Goal: Transaction & Acquisition: Purchase product/service

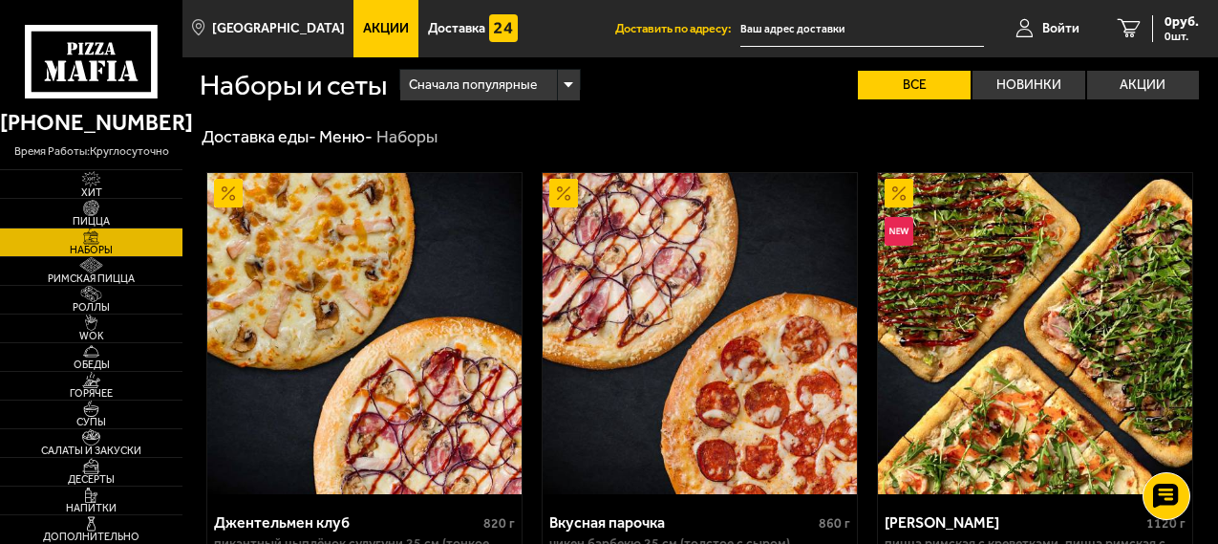
scroll to position [4872, 0]
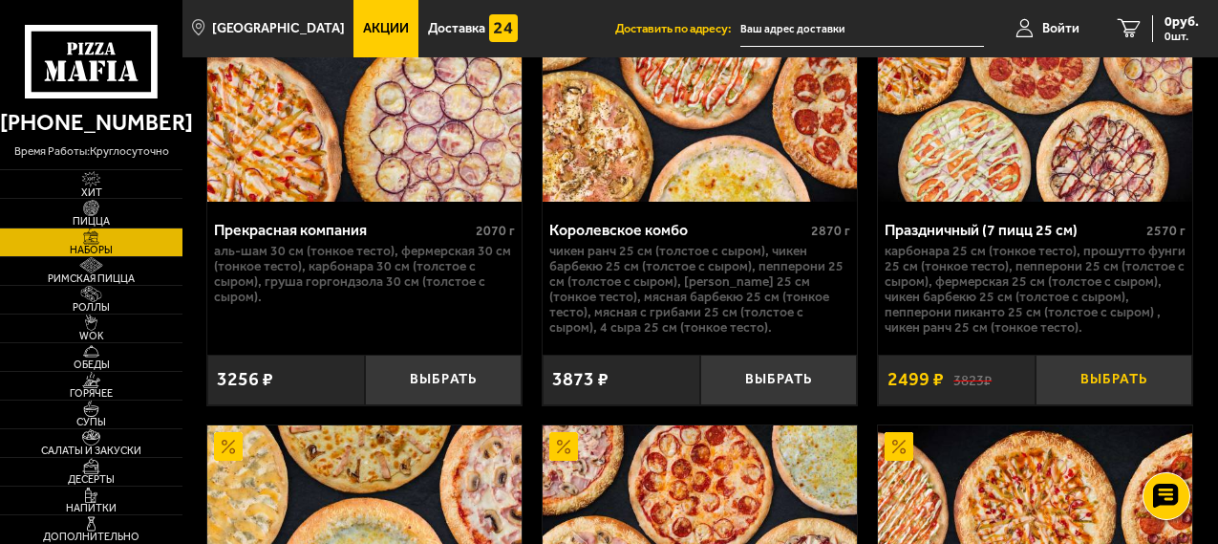
click at [1129, 393] on button "Выбрать" at bounding box center [1115, 379] width 158 height 51
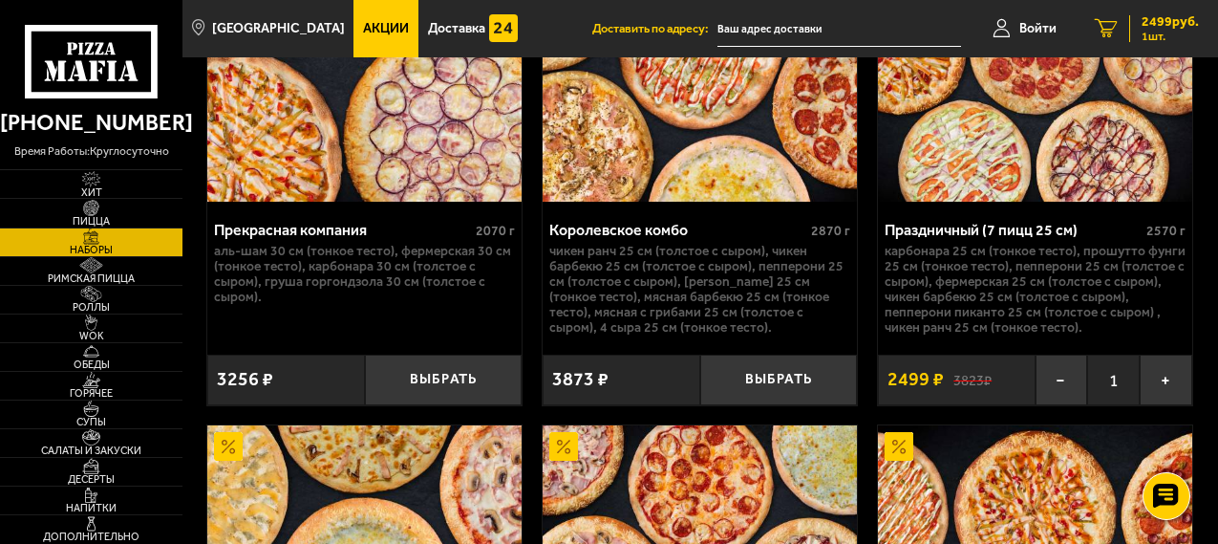
click at [1156, 25] on span "2499 руб." at bounding box center [1170, 21] width 57 height 13
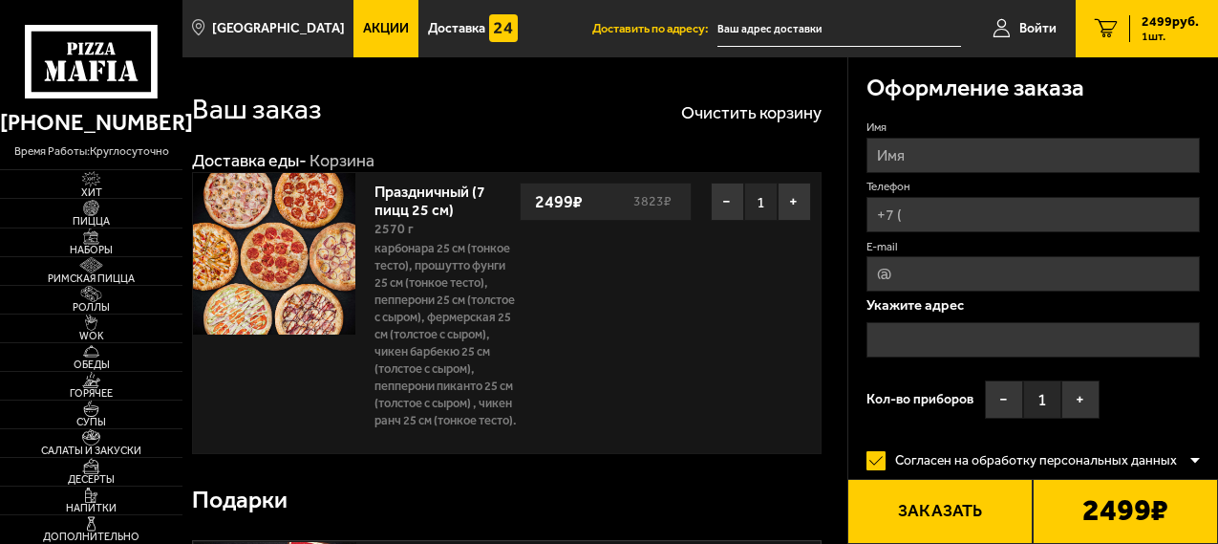
click at [1190, 462] on div at bounding box center [1195, 460] width 10 height 14
click at [799, 30] on input "text" at bounding box center [839, 28] width 244 height 35
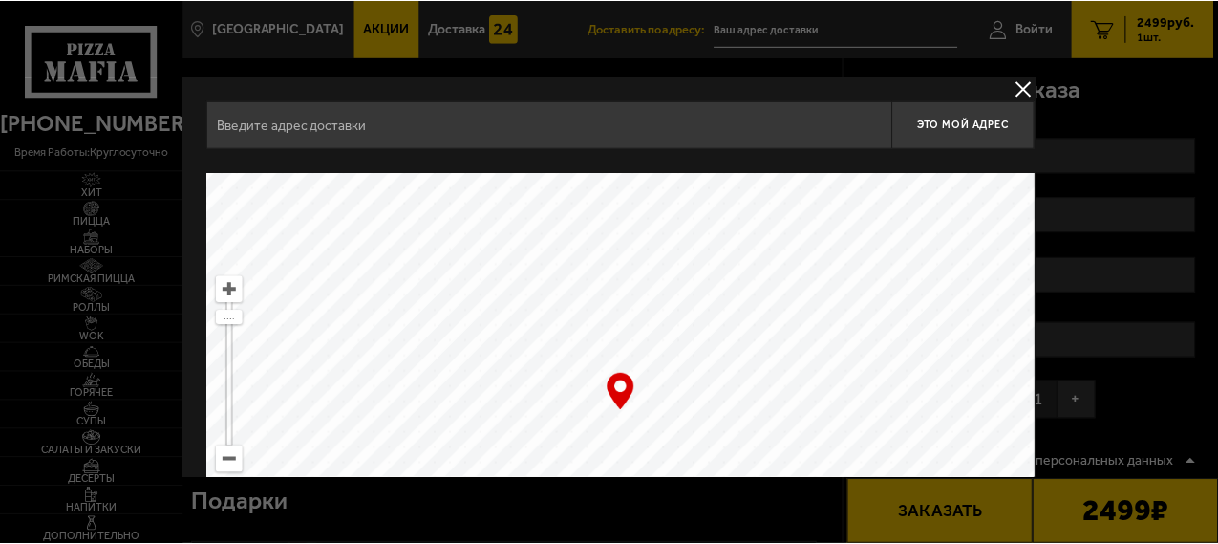
scroll to position [96, 0]
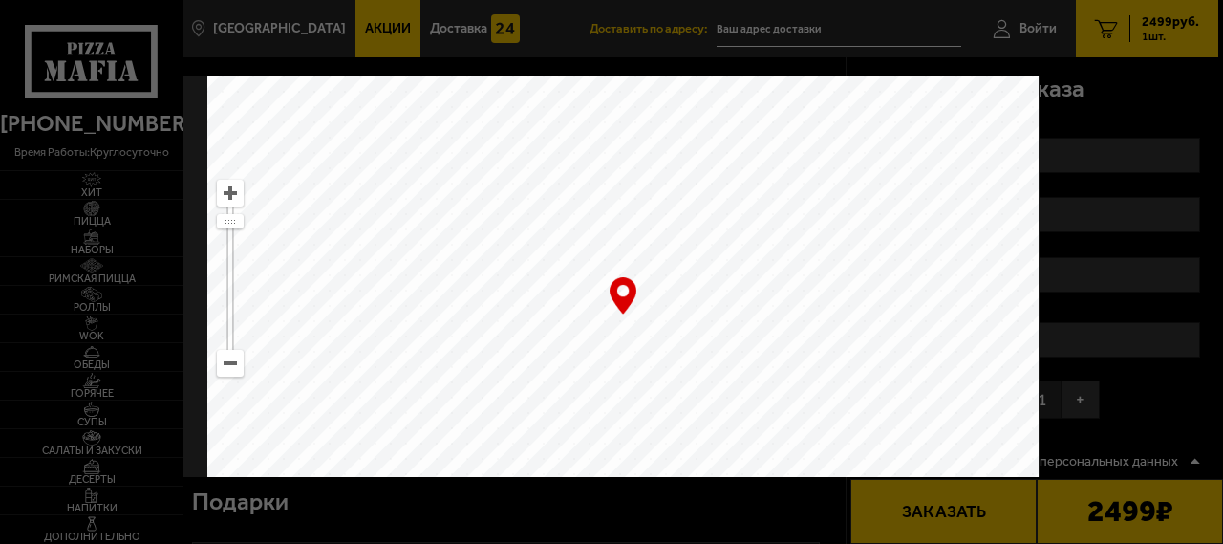
drag, startPoint x: 733, startPoint y: 416, endPoint x: 649, endPoint y: 289, distance: 152.3
click at [607, 227] on ymaps at bounding box center [622, 315] width 831 height 478
drag, startPoint x: 713, startPoint y: 393, endPoint x: 612, endPoint y: 145, distance: 267.0
click at [612, 145] on ymaps at bounding box center [622, 315] width 831 height 478
type input "[STREET_ADDRESS]"
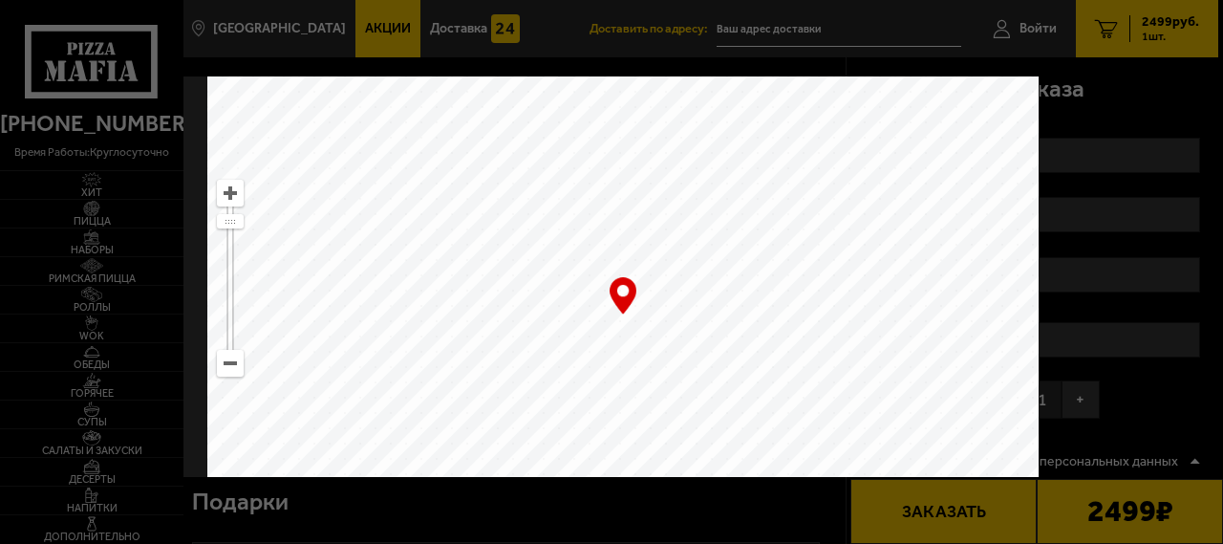
type input "[STREET_ADDRESS]"
drag, startPoint x: 844, startPoint y: 417, endPoint x: 876, endPoint y: 23, distance: 394.9
type input "[STREET_ADDRESS][PERSON_NAME]"
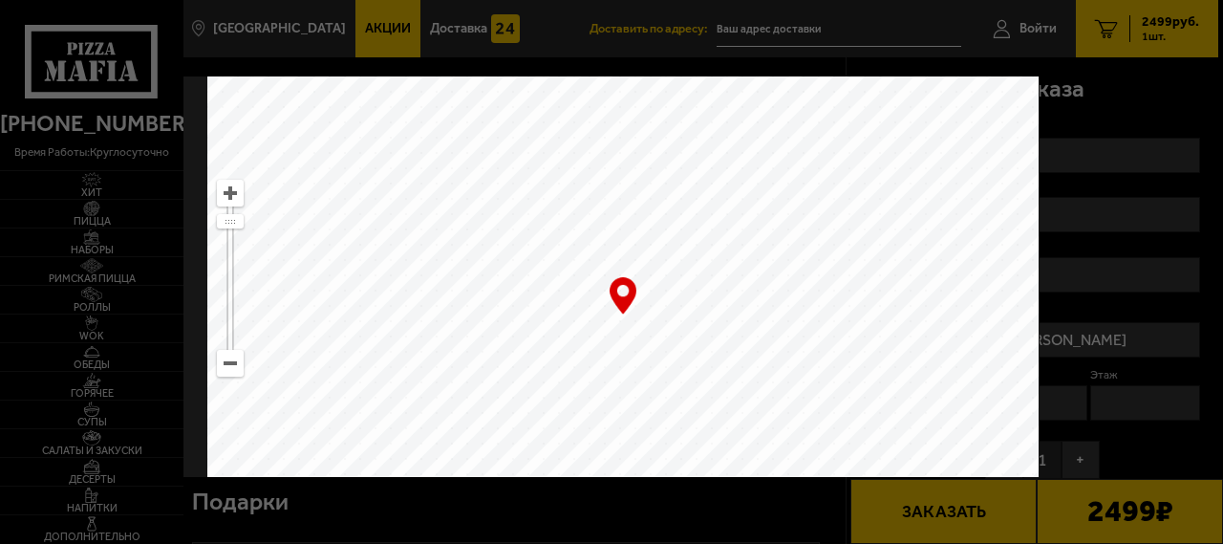
drag, startPoint x: 533, startPoint y: 387, endPoint x: 762, endPoint y: 117, distance: 354.5
click at [762, 117] on ymaps at bounding box center [622, 315] width 831 height 478
drag, startPoint x: 702, startPoint y: 307, endPoint x: 605, endPoint y: -60, distance: 379.6
drag, startPoint x: 763, startPoint y: 322, endPoint x: 646, endPoint y: 3, distance: 340.0
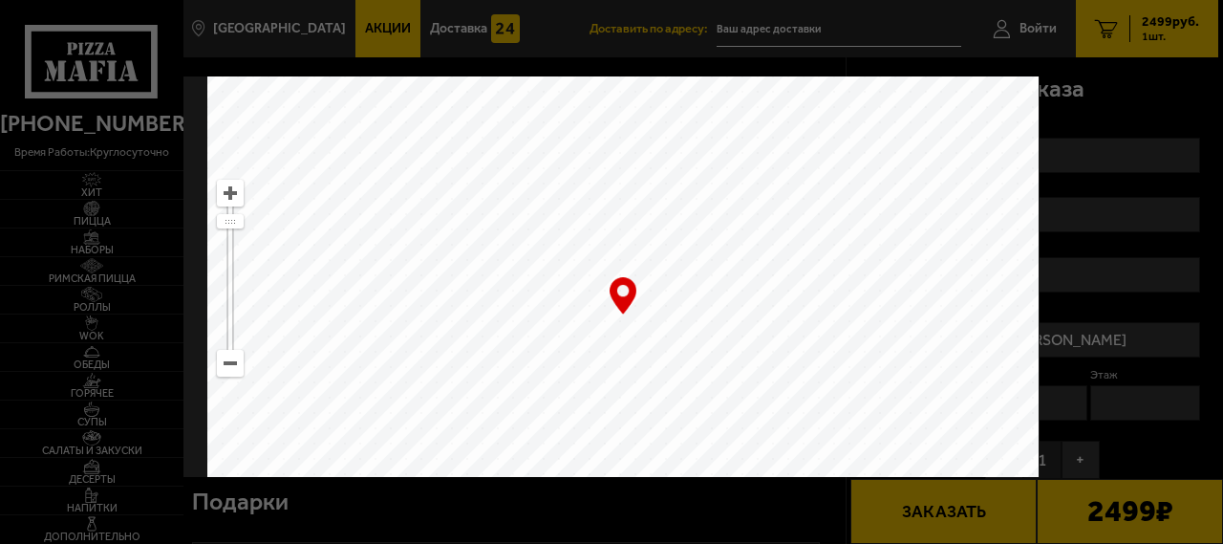
type input "[STREET_ADDRESS]"
drag, startPoint x: 693, startPoint y: 353, endPoint x: 158, endPoint y: 253, distance: 544.1
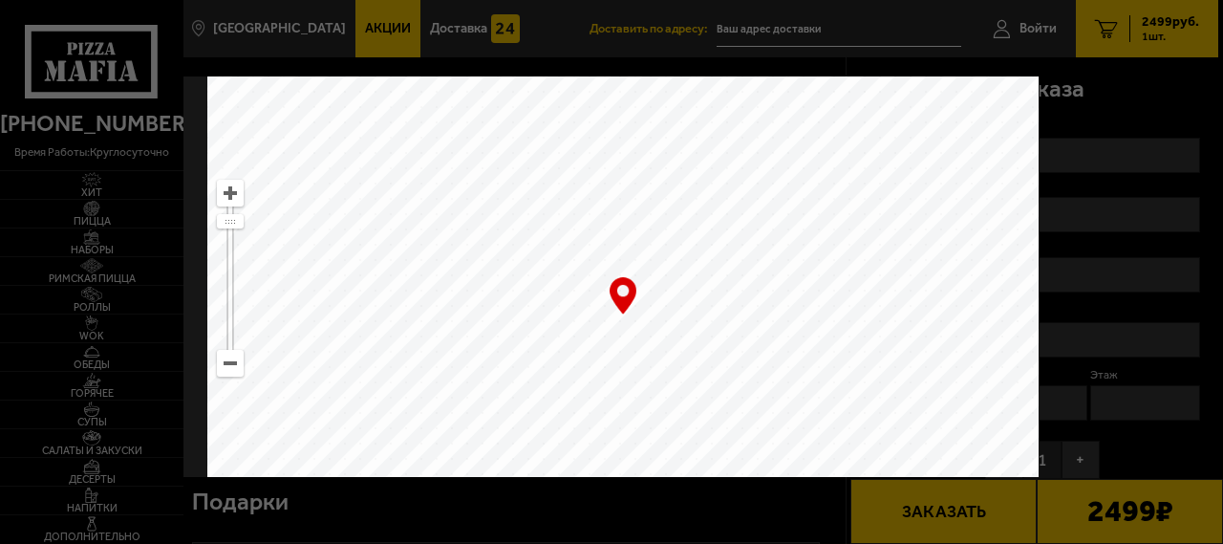
drag, startPoint x: 1015, startPoint y: 219, endPoint x: 374, endPoint y: 393, distance: 663.3
click at [374, 393] on ymaps at bounding box center [622, 315] width 831 height 478
type input "[STREET_ADDRESS]"
drag, startPoint x: 924, startPoint y: 238, endPoint x: 382, endPoint y: 141, distance: 550.2
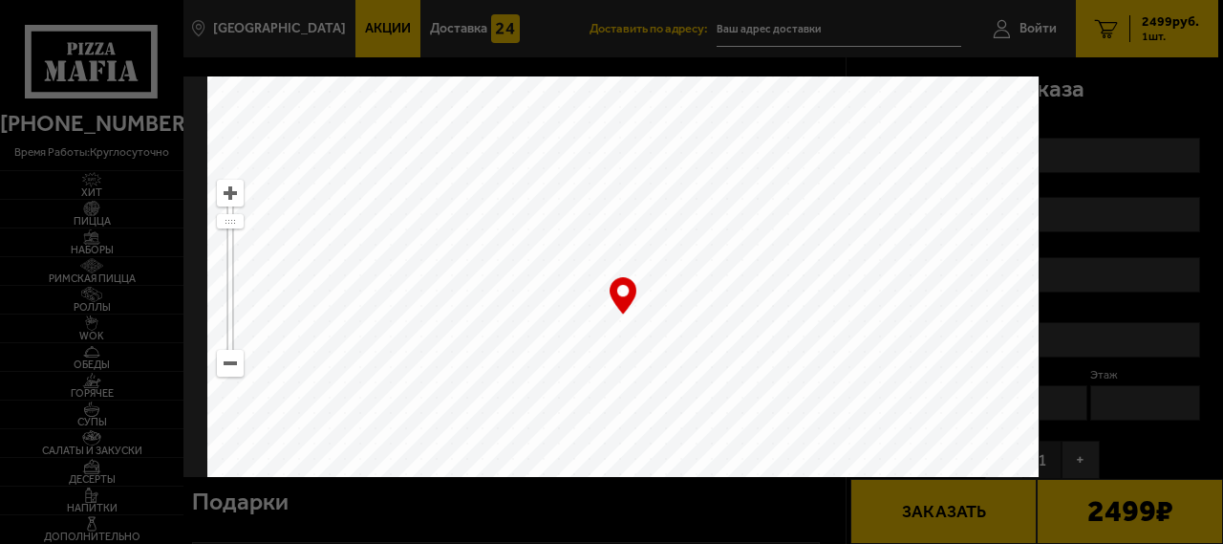
click at [382, 141] on ymaps at bounding box center [622, 315] width 831 height 478
type input "[STREET_ADDRESS]"
drag, startPoint x: 894, startPoint y: 342, endPoint x: 703, endPoint y: -34, distance: 422.1
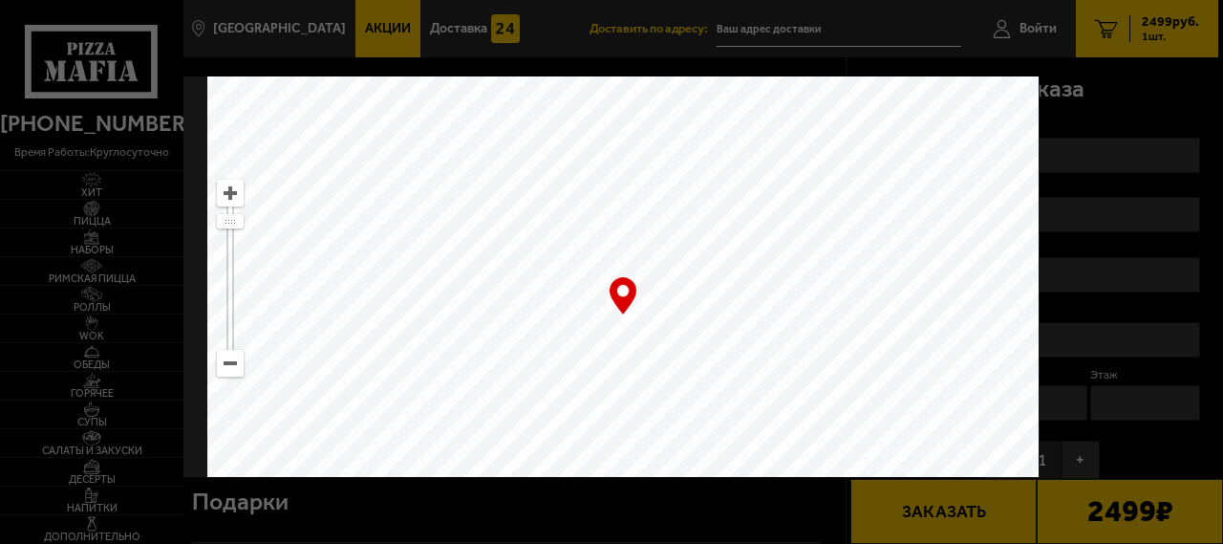
type input "[STREET_ADDRESS]"
drag, startPoint x: 695, startPoint y: 389, endPoint x: 608, endPoint y: 119, distance: 283.1
click at [608, 119] on ymaps at bounding box center [622, 315] width 831 height 478
type input "[STREET_ADDRESS]"
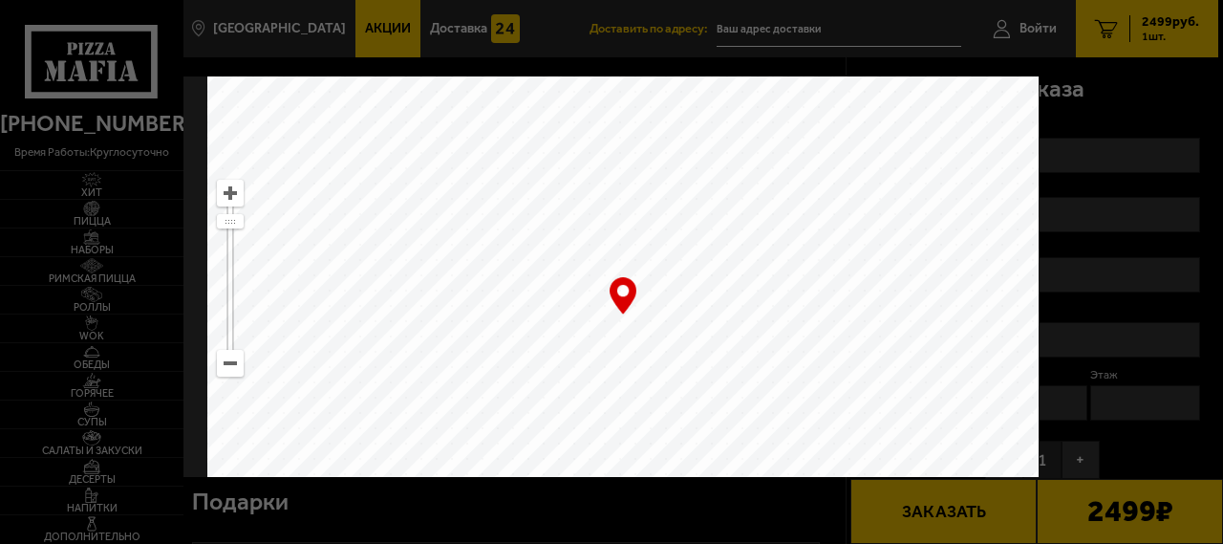
type input "[STREET_ADDRESS]"
drag, startPoint x: 764, startPoint y: 379, endPoint x: 441, endPoint y: 162, distance: 389.0
click at [441, 162] on ymaps at bounding box center [622, 315] width 831 height 478
type input "[STREET_ADDRESS]"
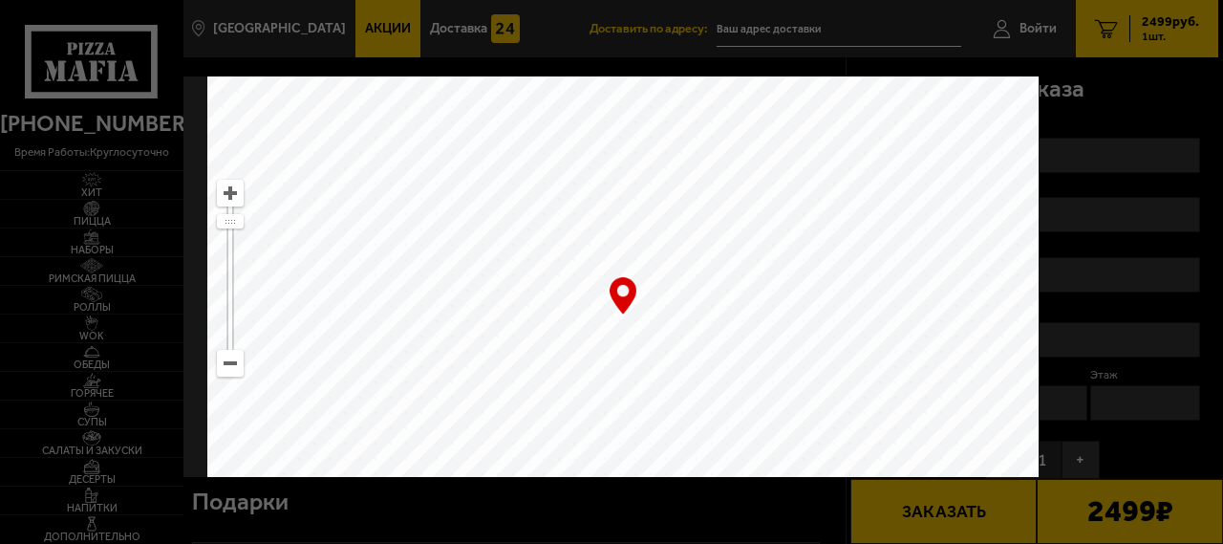
drag, startPoint x: 839, startPoint y: 397, endPoint x: 543, endPoint y: 85, distance: 430.4
click at [543, 85] on ymaps at bounding box center [622, 315] width 831 height 478
drag, startPoint x: 848, startPoint y: 375, endPoint x: 680, endPoint y: 71, distance: 348.0
type input "[STREET_ADDRESS]"
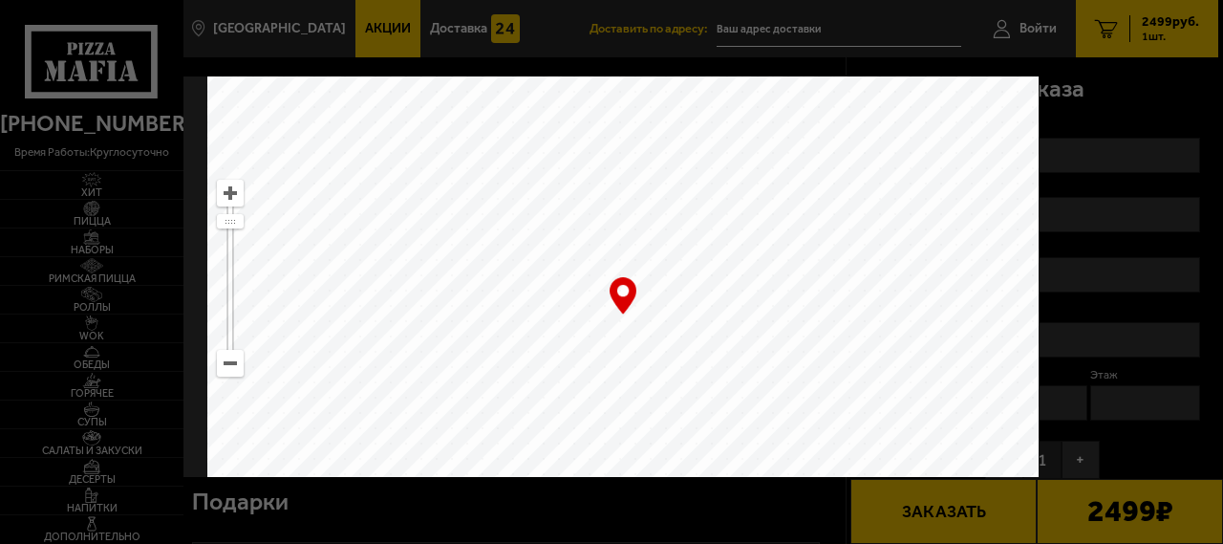
type input "[STREET_ADDRESS]"
drag, startPoint x: 751, startPoint y: 144, endPoint x: 648, endPoint y: 298, distance: 185.2
click at [648, 298] on ymaps at bounding box center [622, 315] width 831 height 478
type input "[STREET_ADDRESS]"
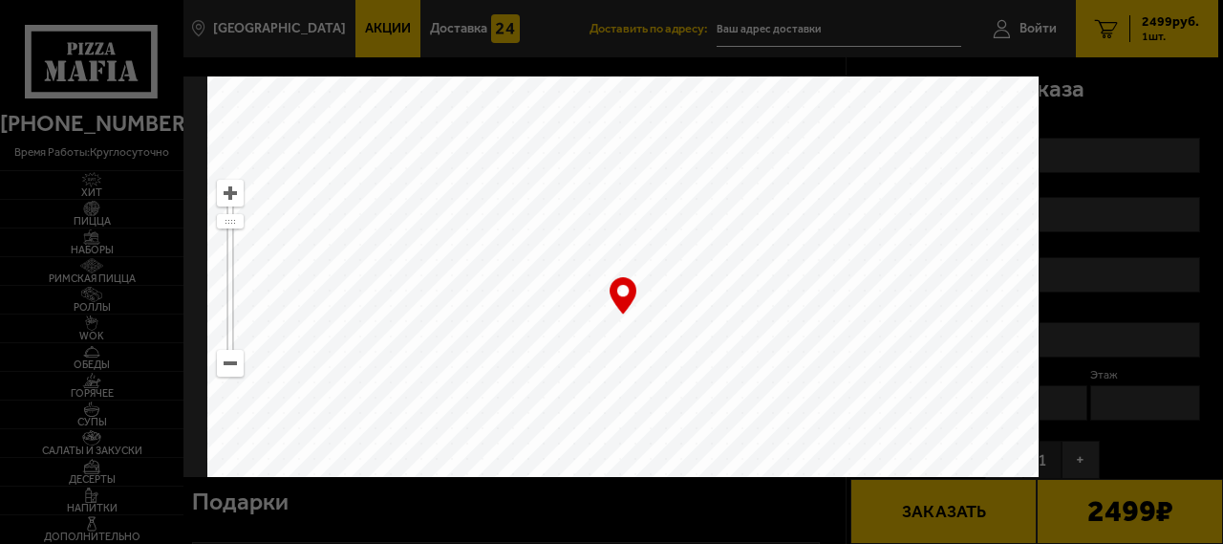
click at [622, 298] on div "… © Яндекс Условия использования Открыть в Яндекс.Картах Создать свою карту" at bounding box center [622, 315] width 831 height 478
click at [620, 287] on div "… © Яндекс Условия использования Открыть в Яндекс.Картах Создать свою карту" at bounding box center [622, 315] width 831 height 478
click at [1037, 346] on div "[STREET_ADDRESS] Это мой адрес Найдите адрес перетащив карту … © Яндекс Условия…" at bounding box center [611, 276] width 856 height 400
click at [228, 360] on ymaps at bounding box center [230, 363] width 25 height 25
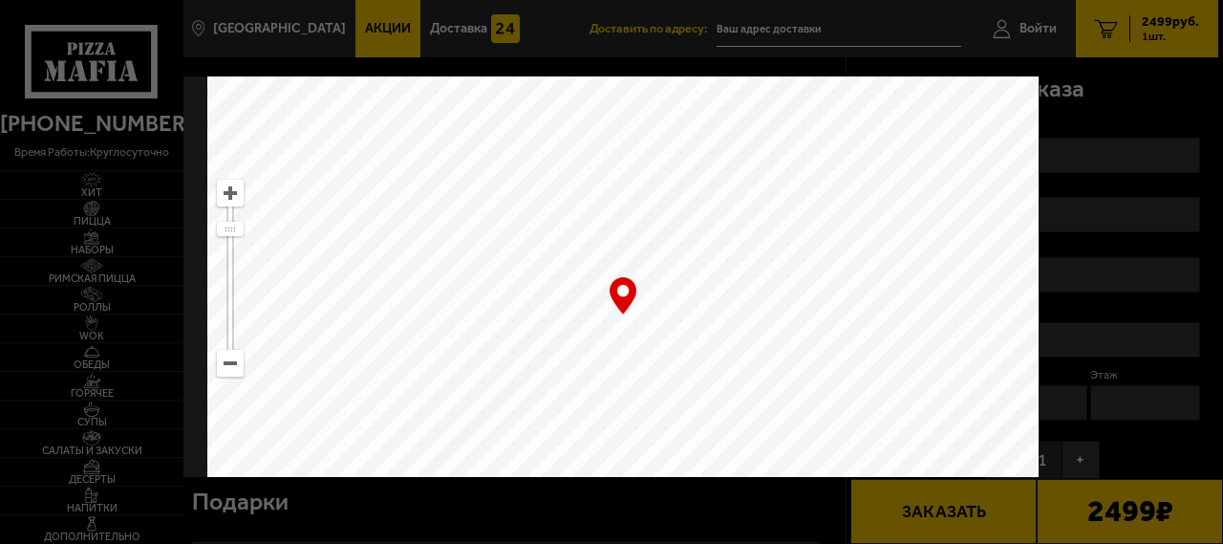
click at [618, 298] on div "… © Яндекс Условия использования Открыть в Яндекс.Картах Создать свою карту" at bounding box center [622, 315] width 831 height 478
click at [770, 28] on div at bounding box center [611, 272] width 1223 height 544
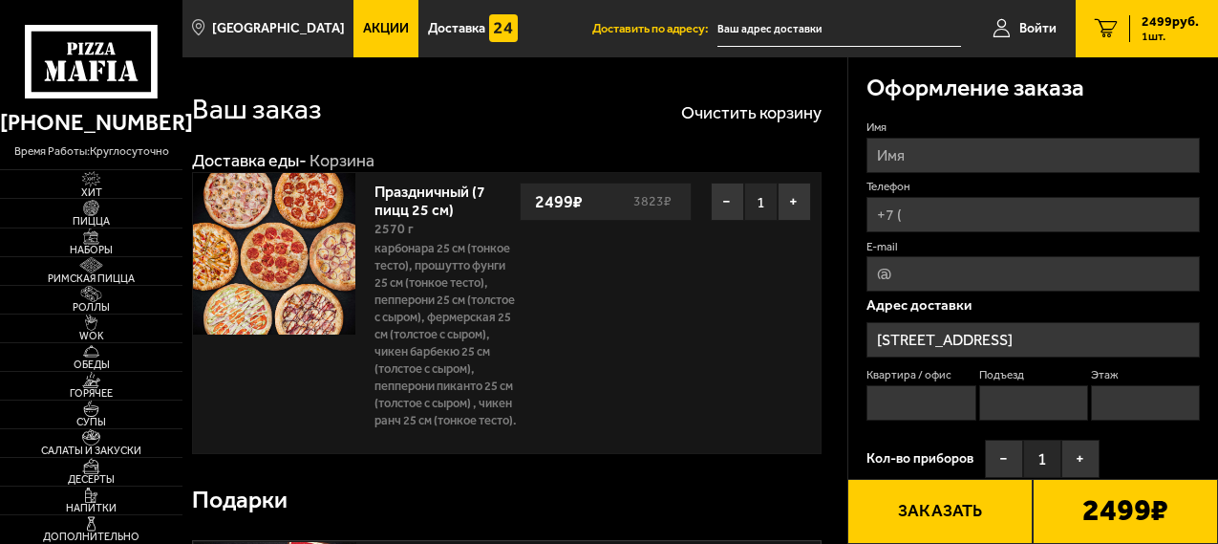
click at [746, 27] on input "text" at bounding box center [839, 28] width 244 height 35
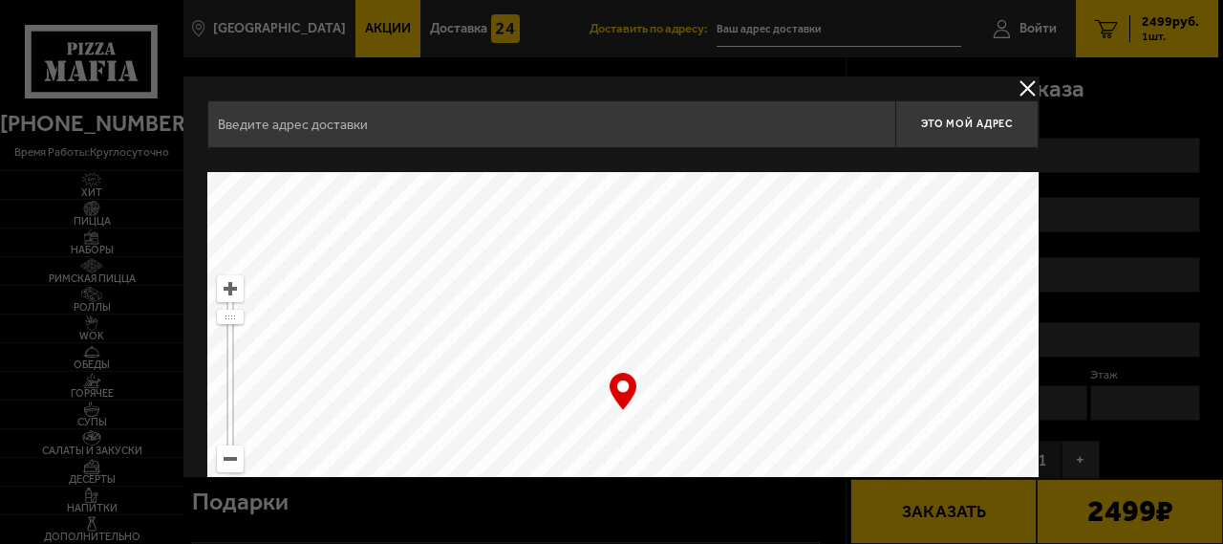
click at [475, 127] on input "text" at bounding box center [551, 124] width 688 height 48
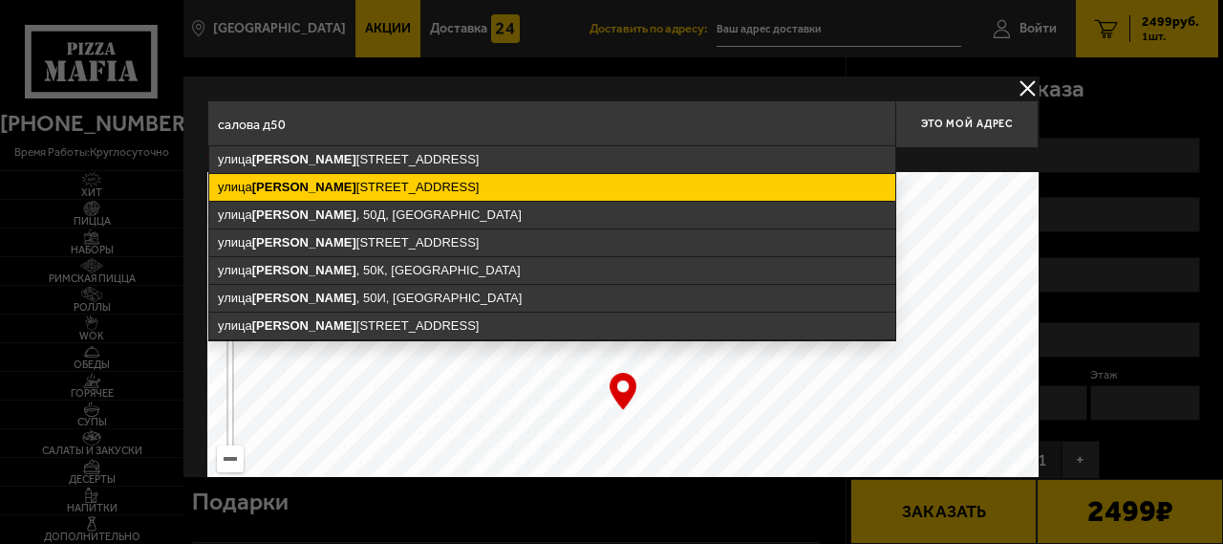
click at [427, 181] on ymaps "[STREET_ADDRESS]" at bounding box center [552, 187] width 686 height 27
type input "[STREET_ADDRESS]"
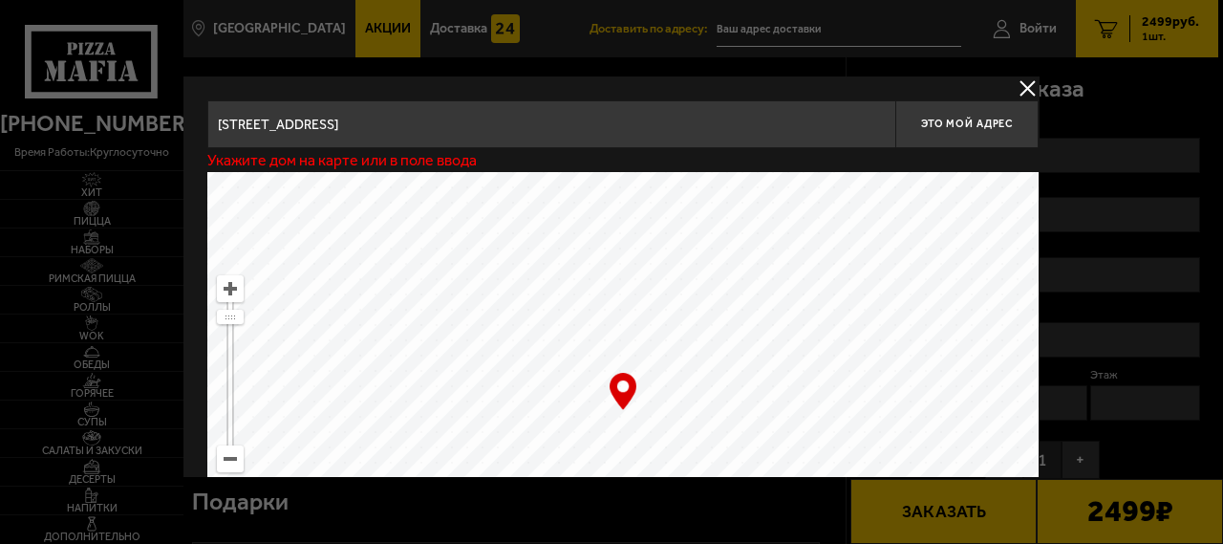
type input "[STREET_ADDRESS]"
click at [445, 124] on input "[STREET_ADDRESS]" at bounding box center [551, 124] width 688 height 48
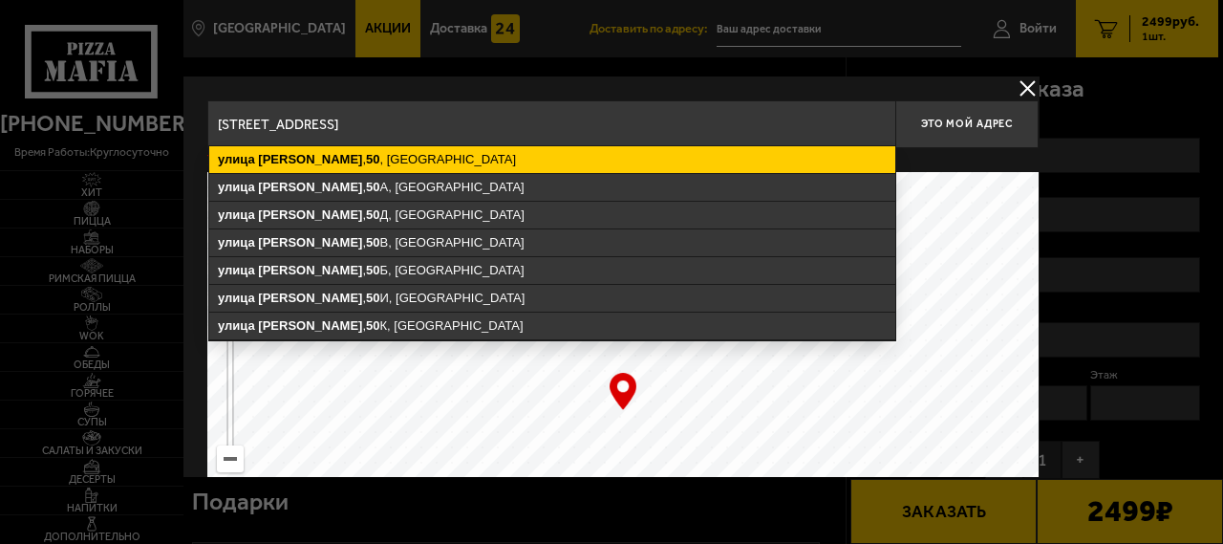
type input "[STREET_ADDRESS]"
click at [413, 160] on ymaps "[STREET_ADDRESS]" at bounding box center [552, 159] width 686 height 27
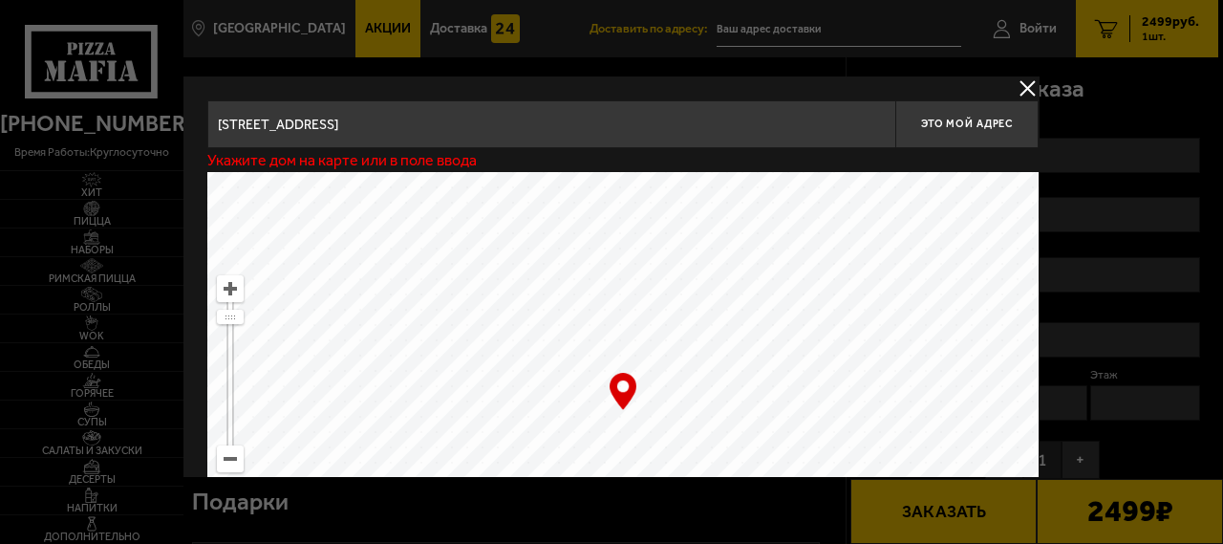
type input "[STREET_ADDRESS]"
drag, startPoint x: 660, startPoint y: 402, endPoint x: 643, endPoint y: 384, distance: 25.0
click at [643, 384] on ymaps at bounding box center [622, 411] width 831 height 478
type input "[STREET_ADDRESS]"
click at [961, 118] on span "Это мой адрес" at bounding box center [967, 124] width 92 height 12
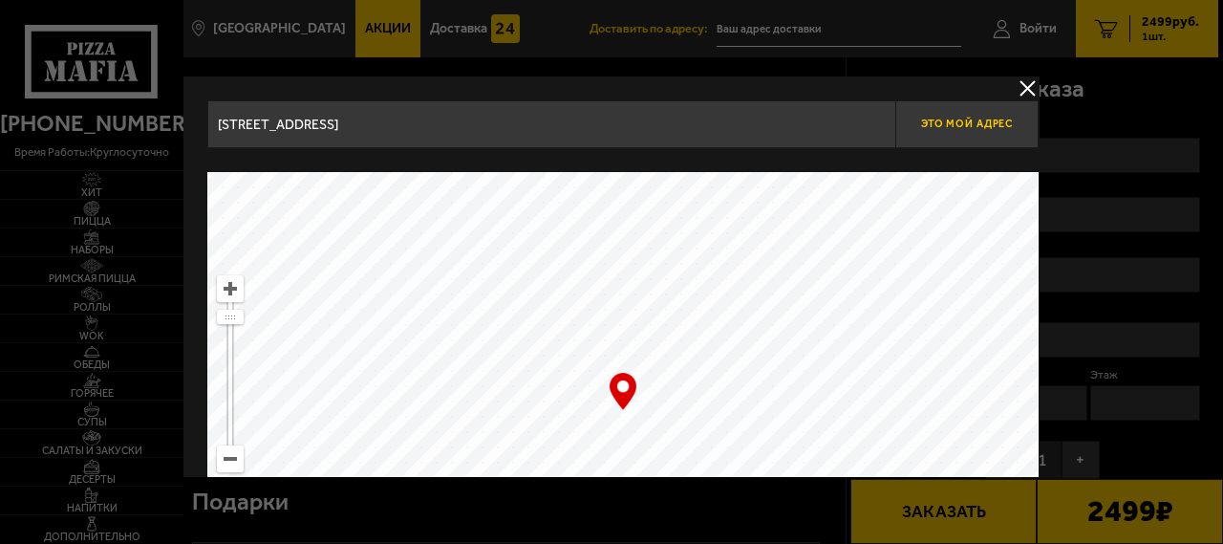
type input "[STREET_ADDRESS]"
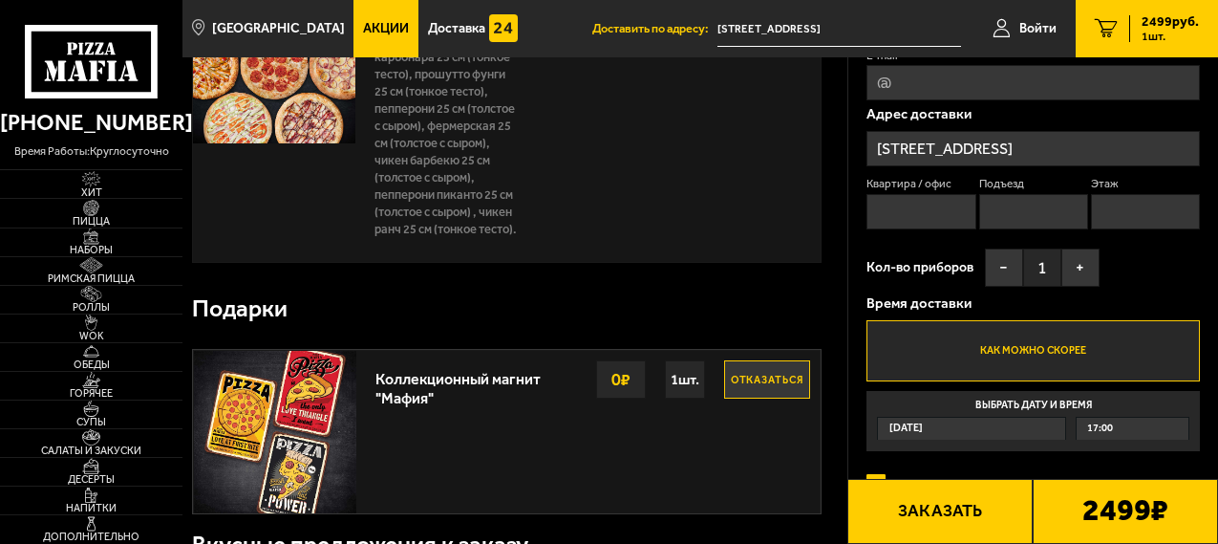
scroll to position [287, 0]
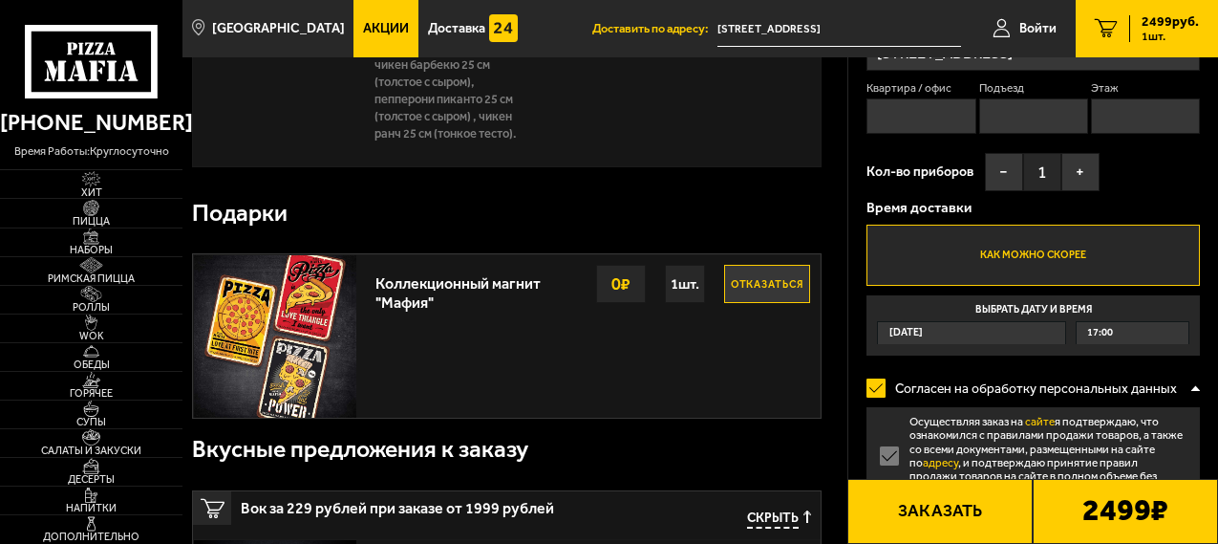
click at [1014, 326] on div "[DATE]" at bounding box center [971, 333] width 187 height 22
click at [0, 0] on input "Выбрать дату и время [DATE] 17:00" at bounding box center [0, 0] width 0 height 0
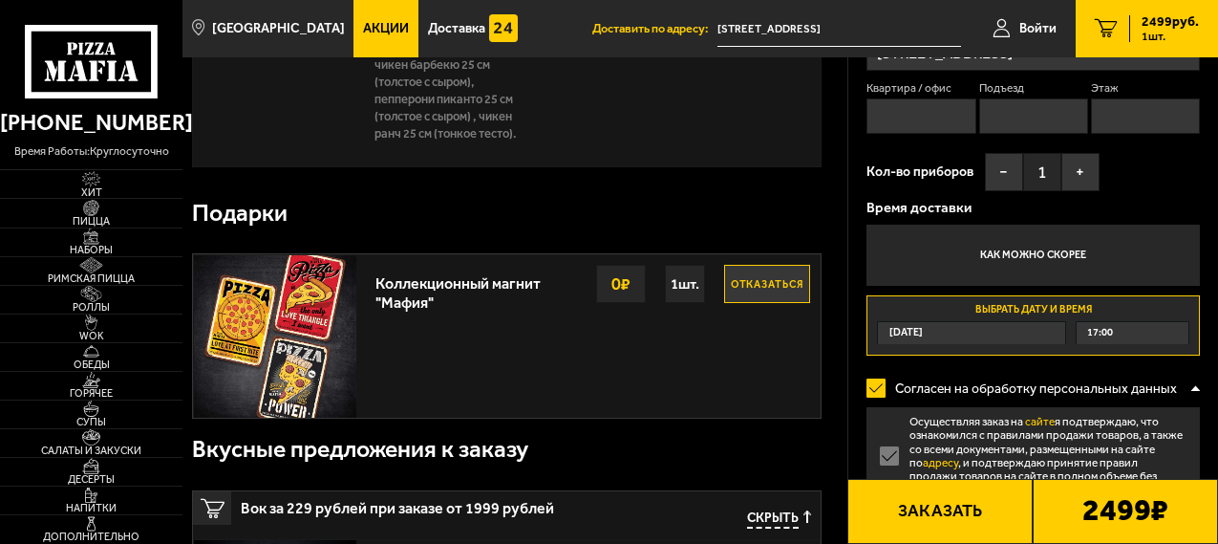
drag, startPoint x: 939, startPoint y: 352, endPoint x: 934, endPoint y: 337, distance: 15.1
click at [939, 351] on label "Выбрать дату и время [DATE] 17:00" at bounding box center [1032, 325] width 333 height 61
click at [923, 338] on span "[DATE]" at bounding box center [905, 333] width 33 height 22
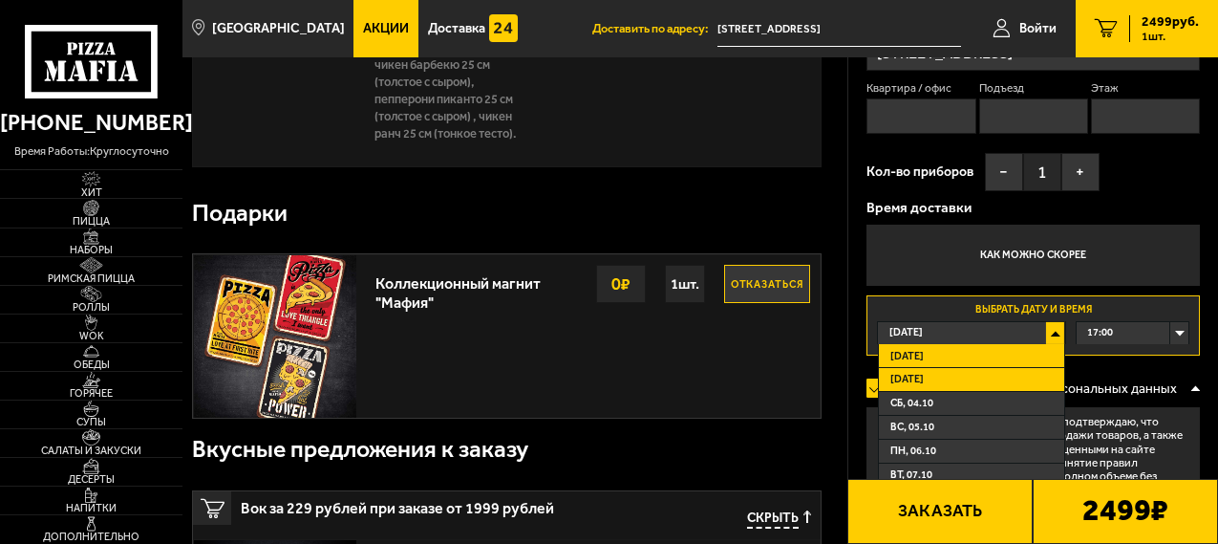
click at [962, 376] on li "[DATE]" at bounding box center [971, 380] width 185 height 24
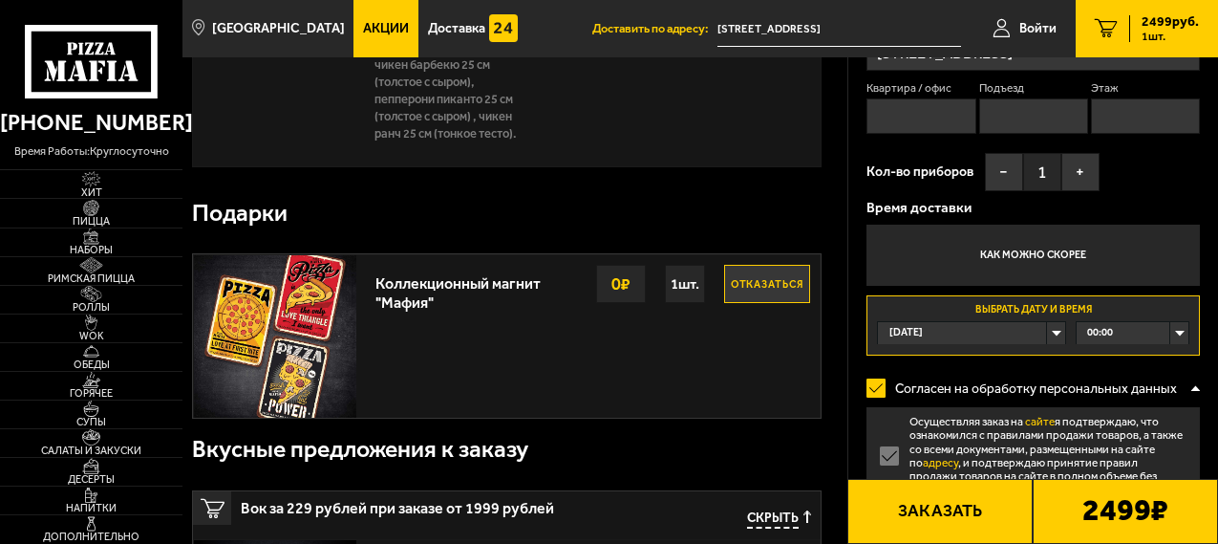
click at [1181, 331] on div "00:00" at bounding box center [1133, 333] width 112 height 22
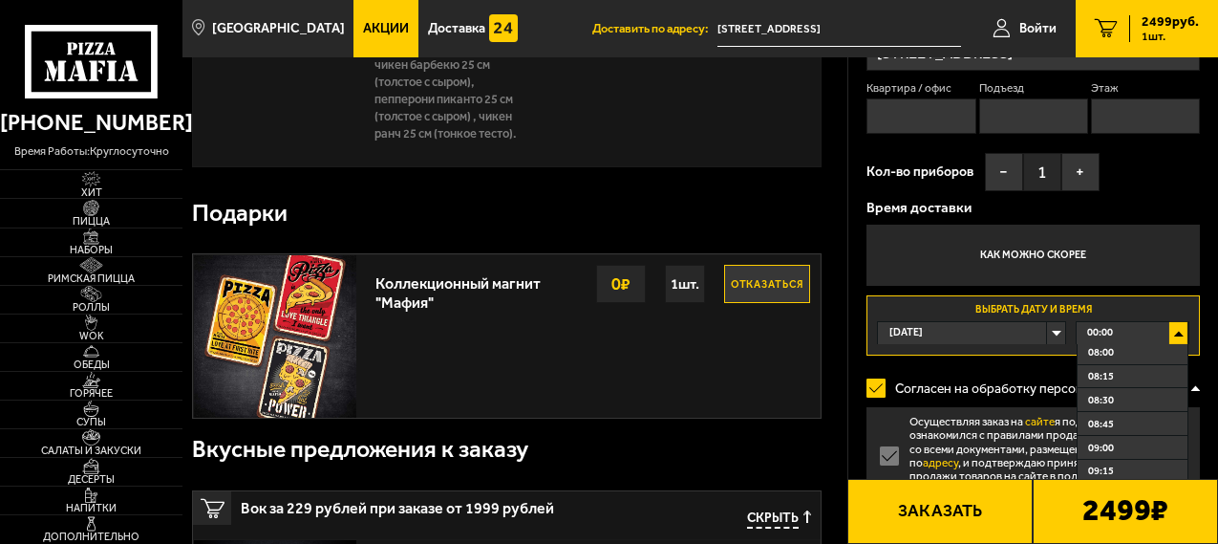
scroll to position [1051, 0]
click at [1115, 395] on li "11:30" at bounding box center [1133, 399] width 110 height 24
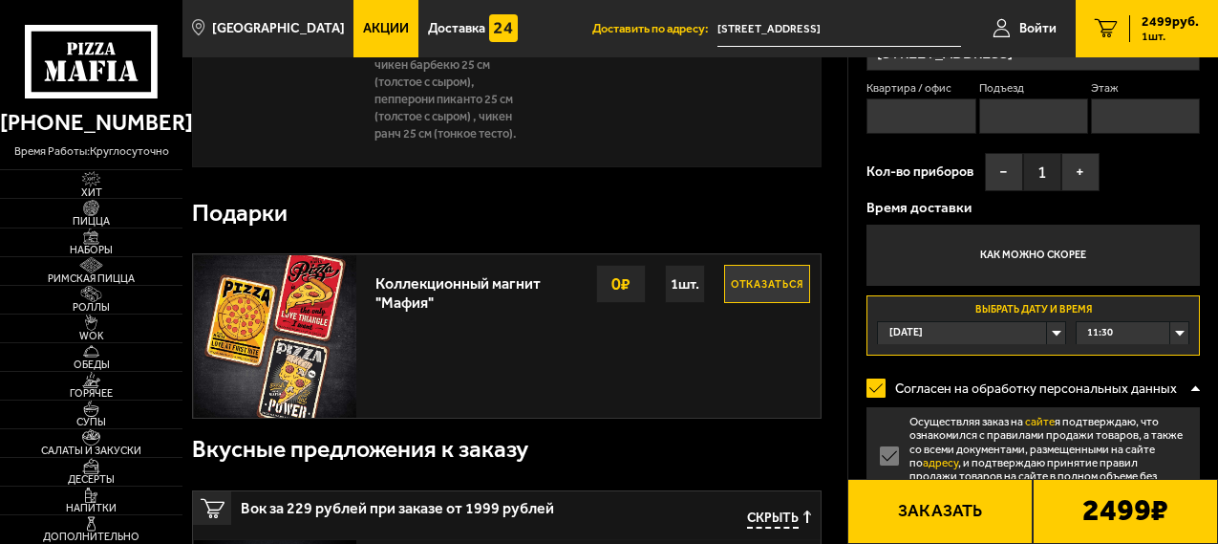
scroll to position [762, 0]
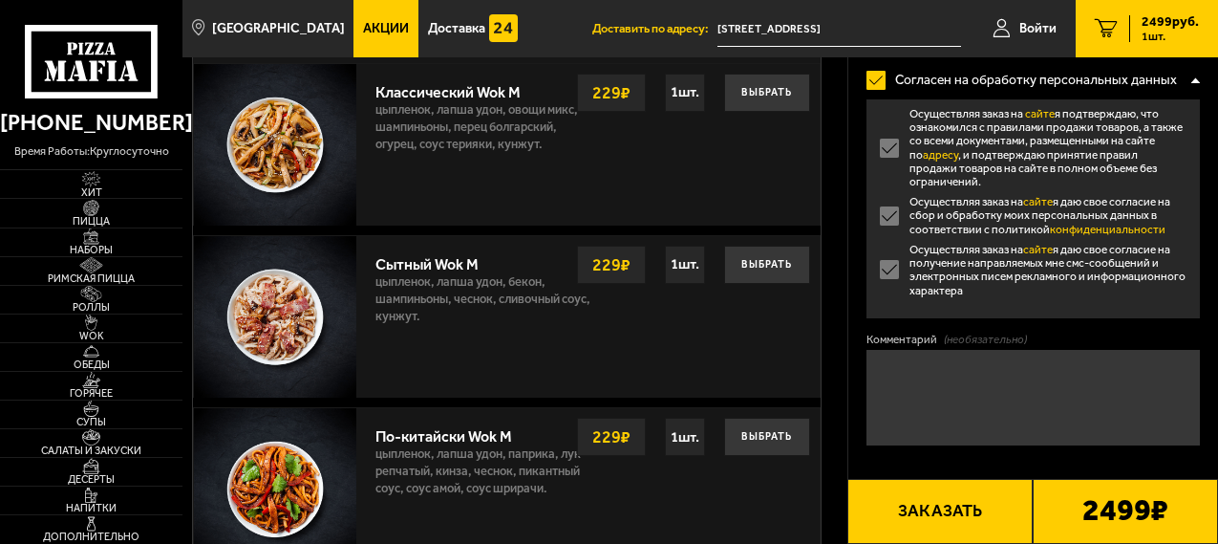
drag, startPoint x: 1217, startPoint y: 350, endPoint x: 1216, endPoint y: 279, distance: 70.7
click at [1216, 279] on div "Оформление заказа Имя Телефон E-mail Адрес [GEOGRAPHIC_DATA][STREET_ADDRESS] Кв…" at bounding box center [1033, 3] width 371 height 1080
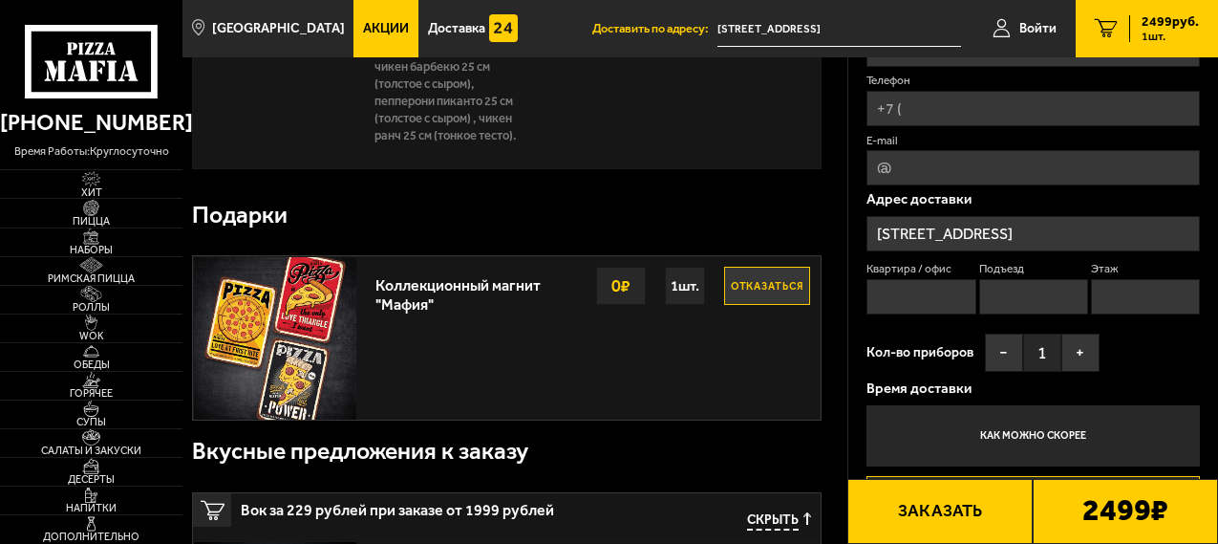
scroll to position [189, 0]
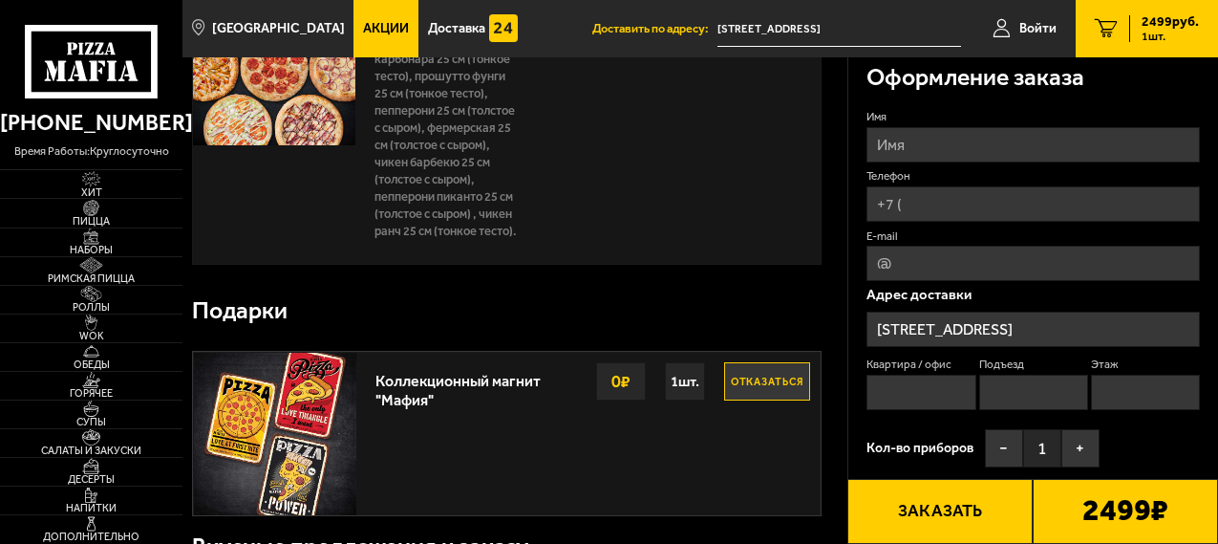
click at [915, 147] on input "Имя" at bounding box center [1032, 144] width 333 height 35
type input "[PERSON_NAME]"
click at [964, 204] on input "Телефон" at bounding box center [1032, 203] width 333 height 35
type input "[PHONE_NUMBER]"
click at [978, 268] on input "E-mail" at bounding box center [1032, 263] width 333 height 35
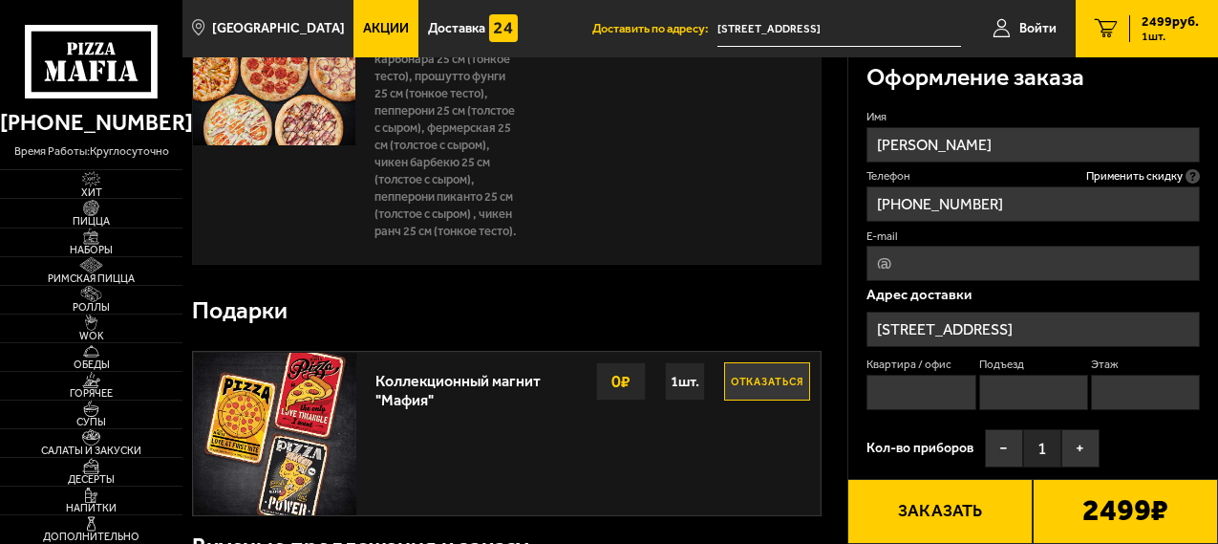
type input "[EMAIL_ADDRESS][DOMAIN_NAME]"
click at [1037, 391] on input "Подъезд" at bounding box center [1033, 391] width 109 height 35
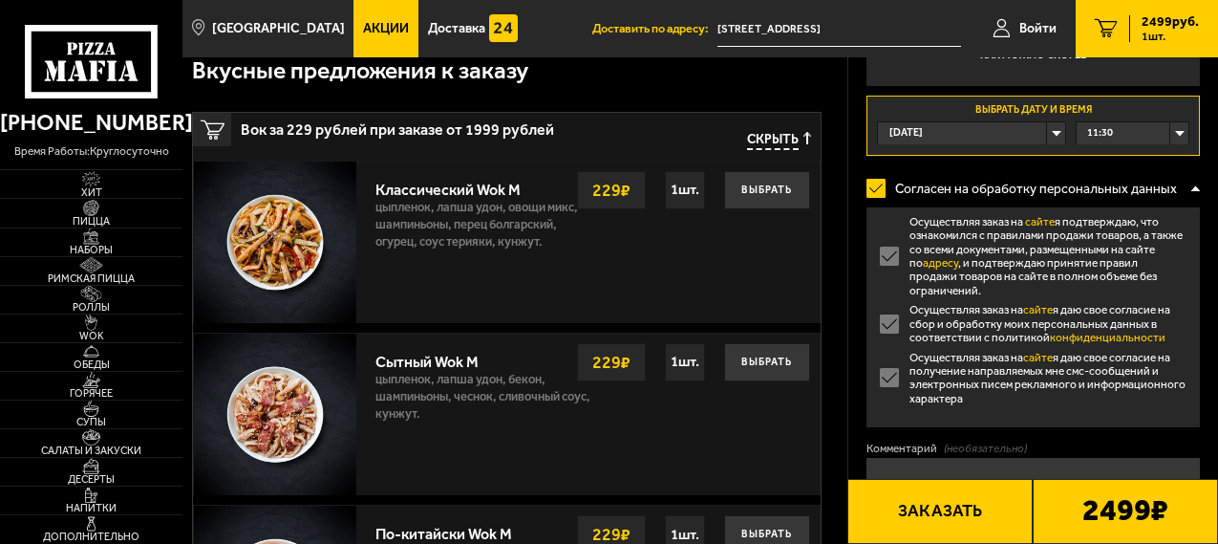
scroll to position [1141, 0]
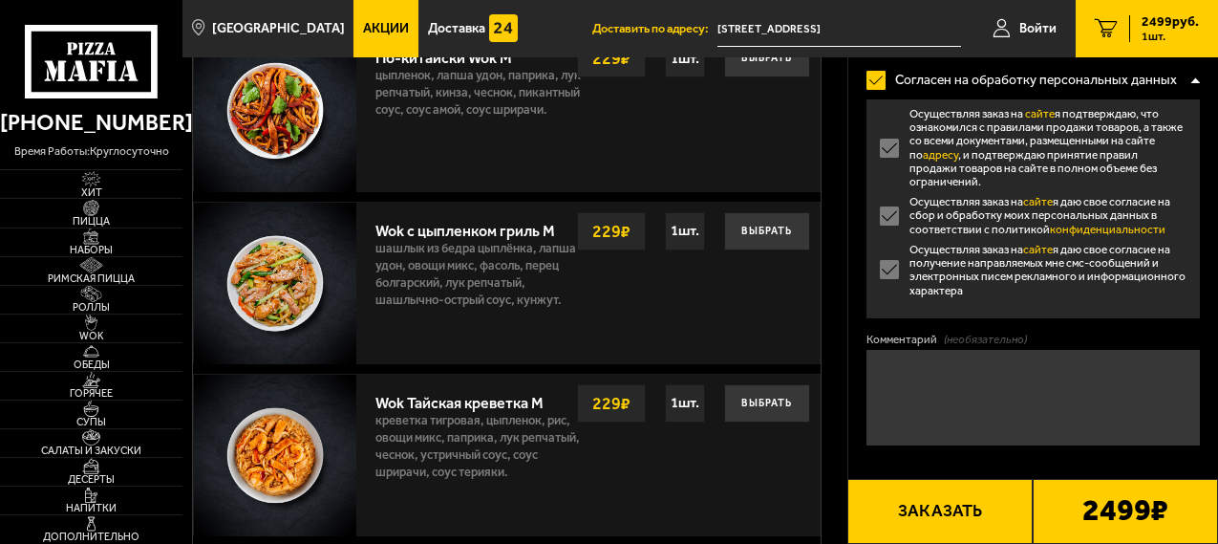
click at [919, 387] on textarea "Комментарий (необязательно)" at bounding box center [1032, 398] width 333 height 96
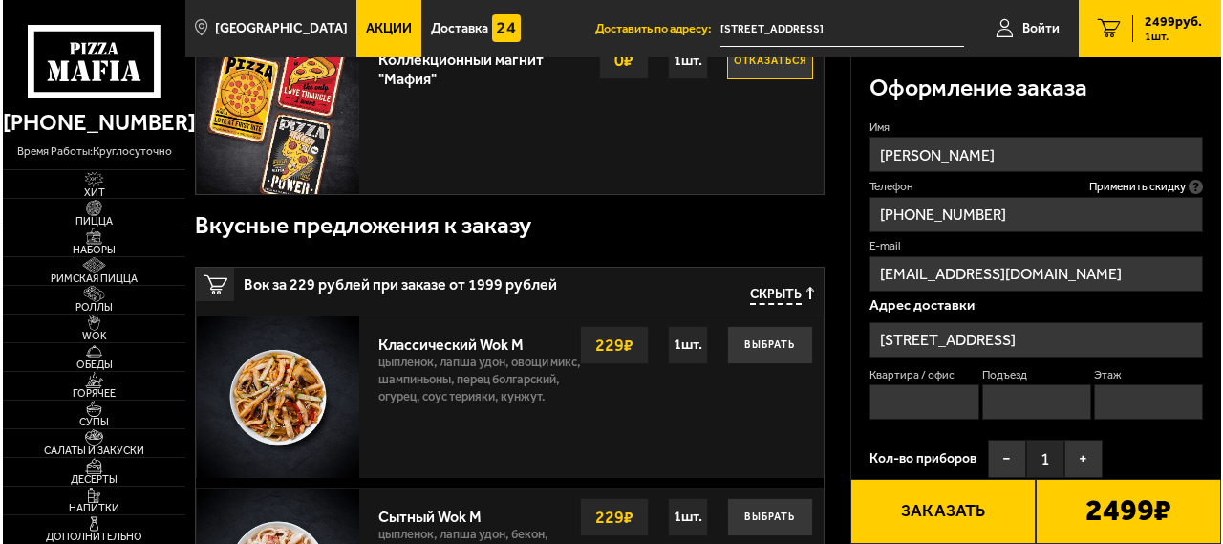
scroll to position [495, 0]
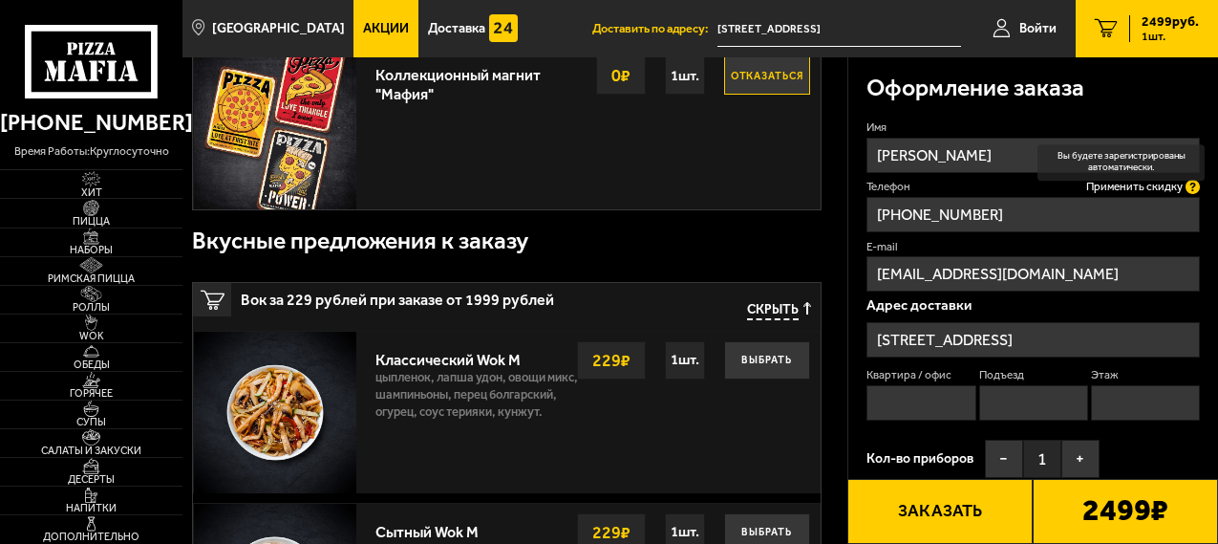
click at [1195, 182] on icon at bounding box center [1193, 187] width 14 height 14
click at [1195, 197] on input "[PHONE_NUMBER]" at bounding box center [1032, 214] width 333 height 35
click at [1043, 32] on span "Войти" at bounding box center [1037, 28] width 37 height 13
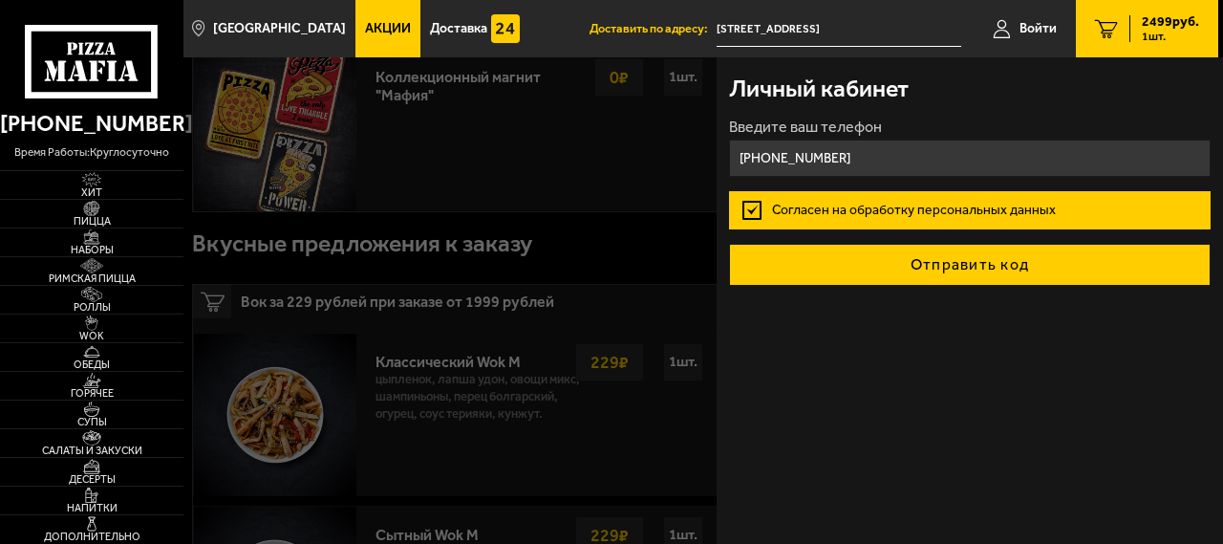
type input "[PHONE_NUMBER]"
click at [973, 257] on button "Отправить код" at bounding box center [969, 265] width 481 height 42
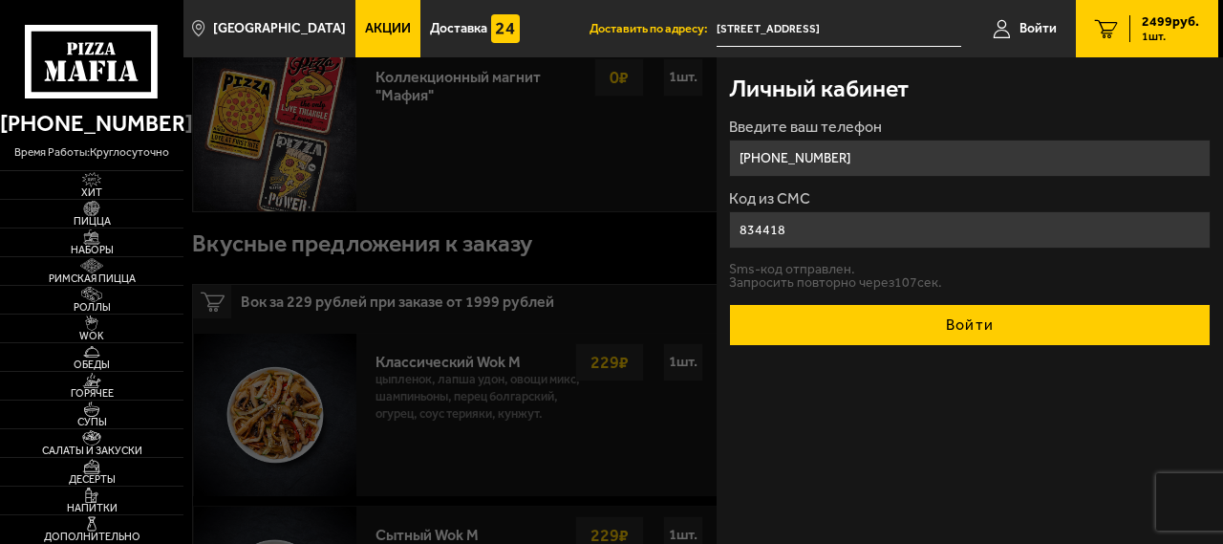
type input "834418"
click at [1003, 320] on button "Войти" at bounding box center [969, 325] width 481 height 42
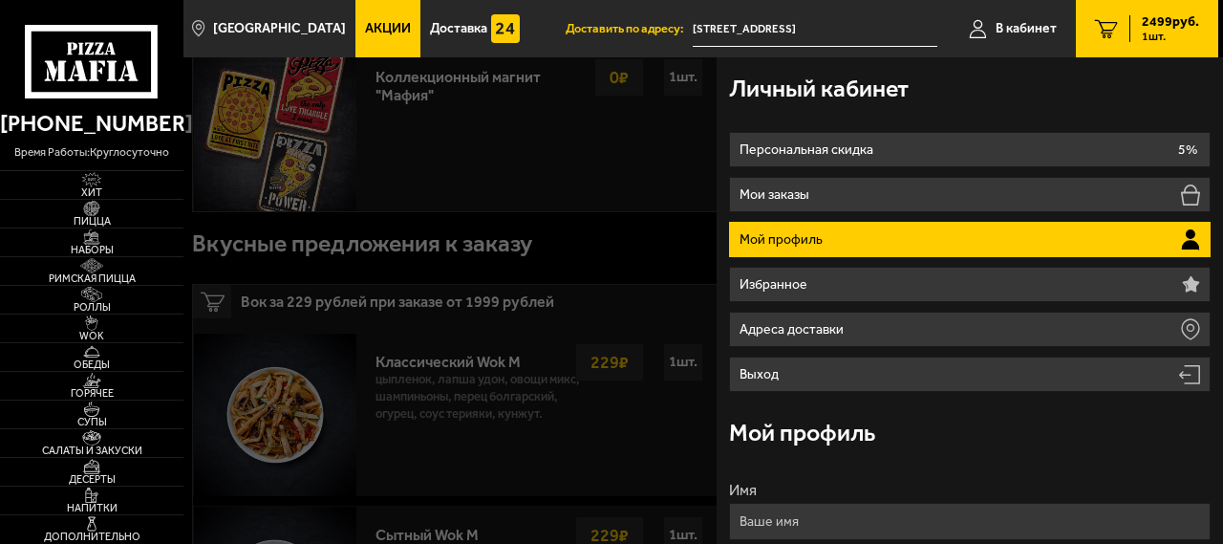
type input "[PHONE_NUMBER]"
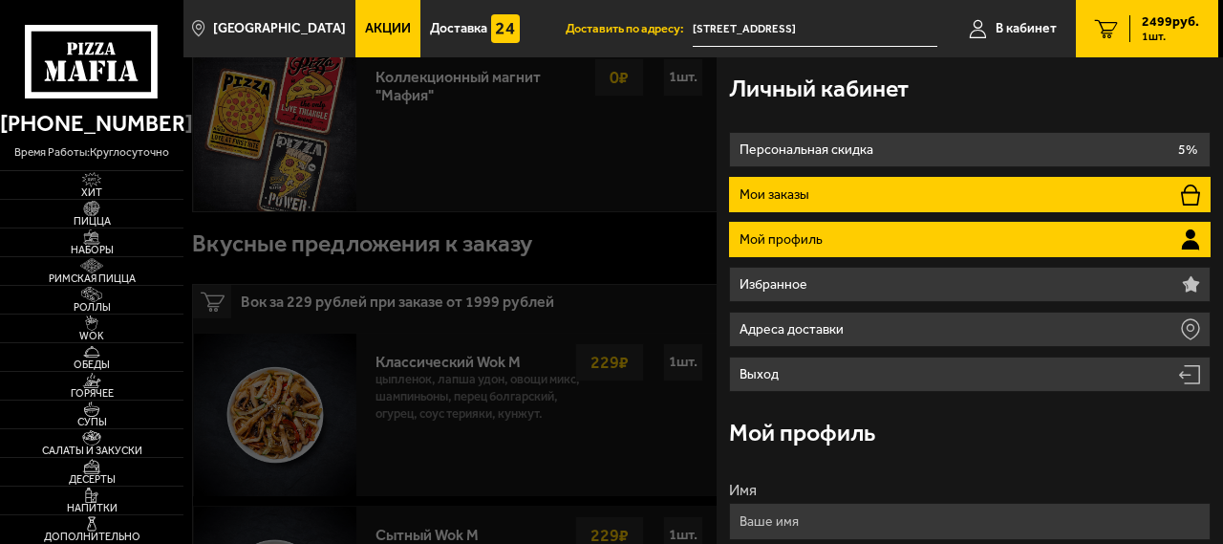
click at [958, 186] on li "Мои заказы" at bounding box center [969, 194] width 481 height 35
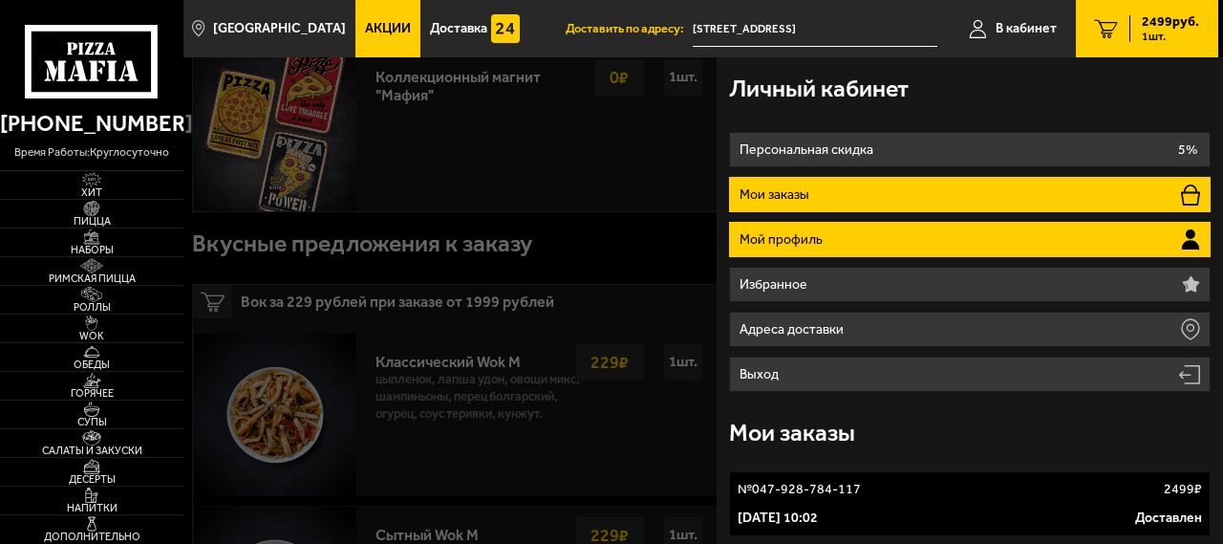
click at [802, 246] on p "Мой профиль" at bounding box center [783, 239] width 88 height 13
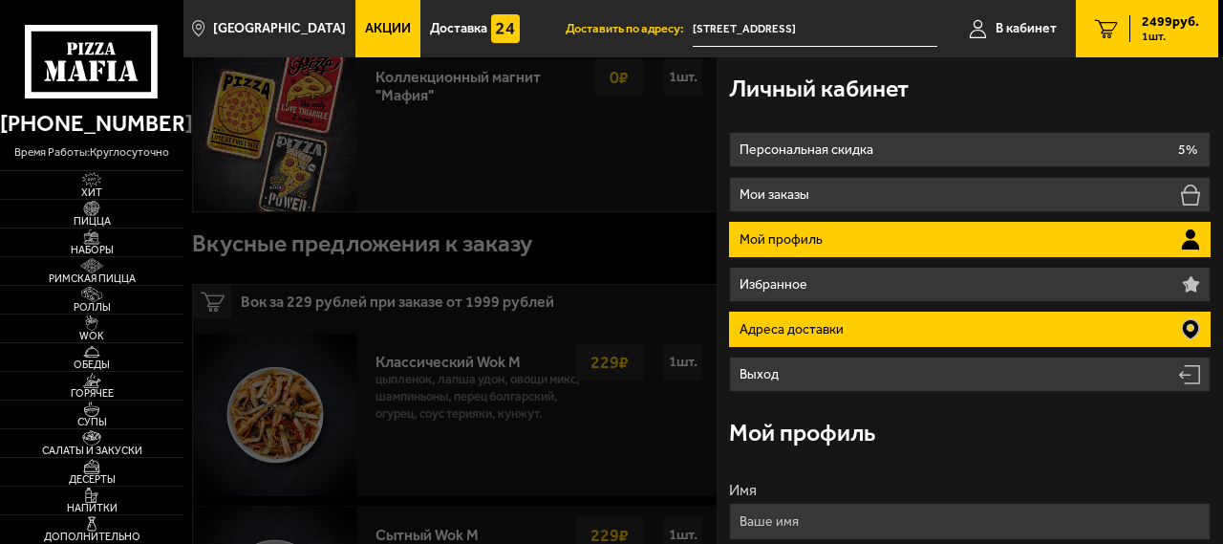
scroll to position [96, 0]
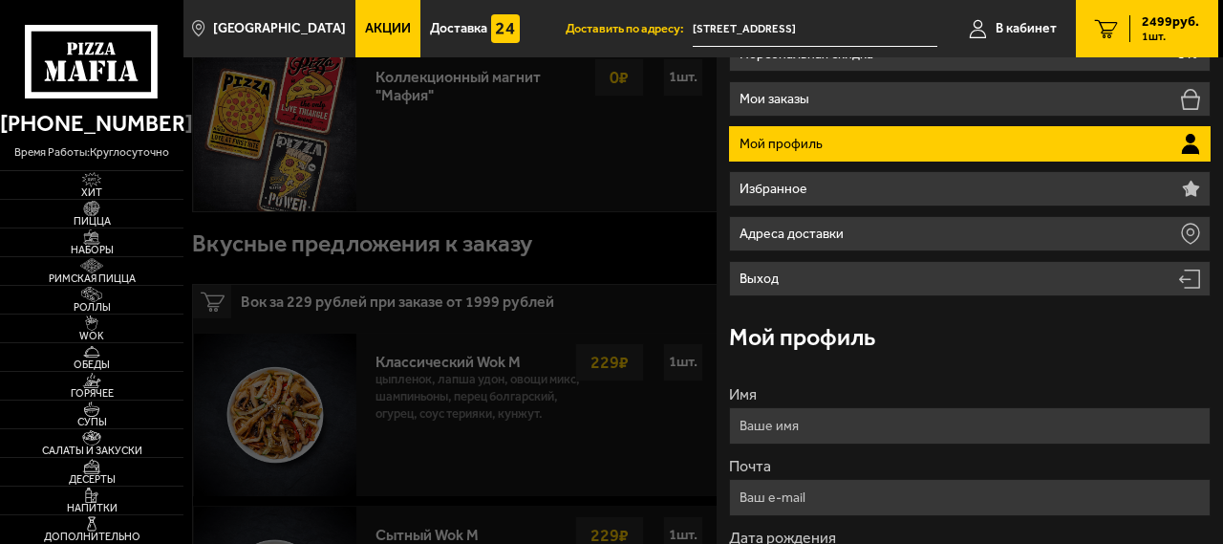
click at [835, 431] on input "Имя" at bounding box center [969, 425] width 481 height 37
type input "[PERSON_NAME]"
click at [839, 507] on input "Почта" at bounding box center [969, 497] width 481 height 37
type input "[EMAIL_ADDRESS][DOMAIN_NAME]"
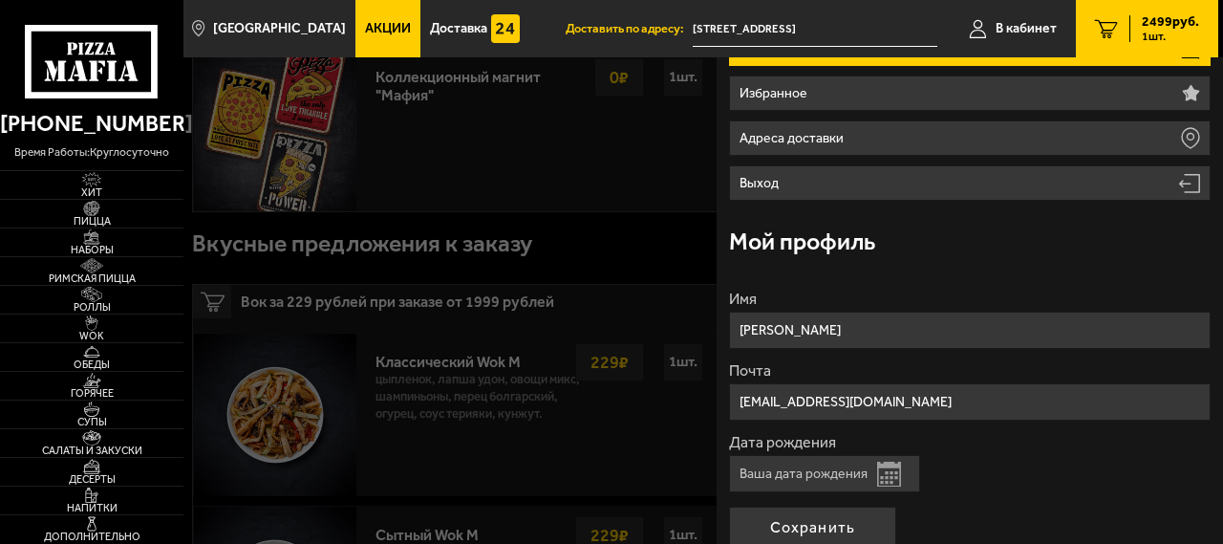
click at [889, 478] on button "Открыть календарь" at bounding box center [889, 473] width 24 height 25
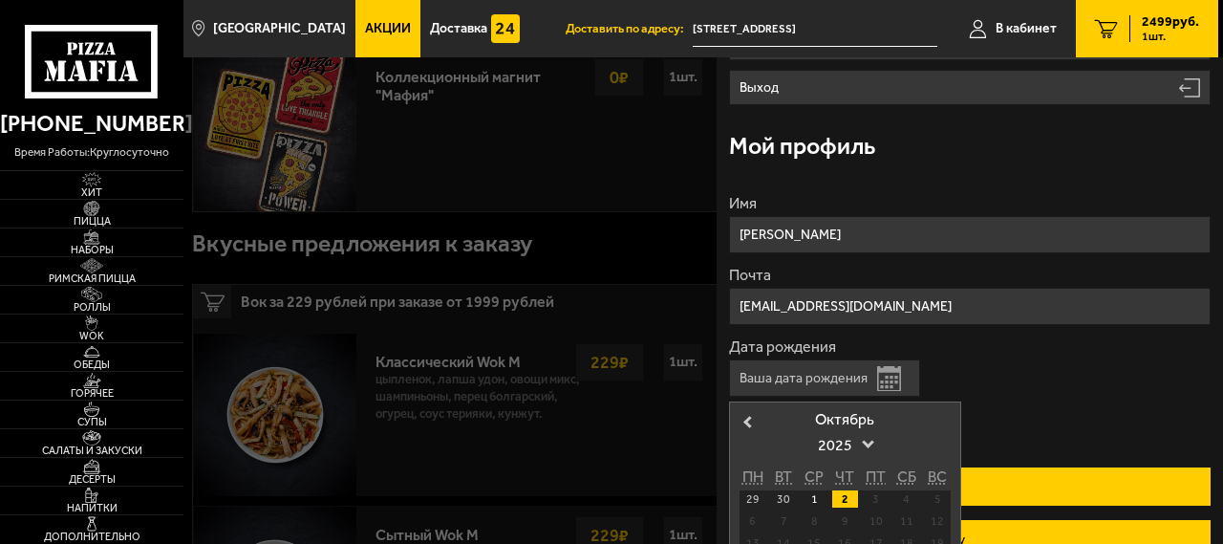
scroll to position [382, 0]
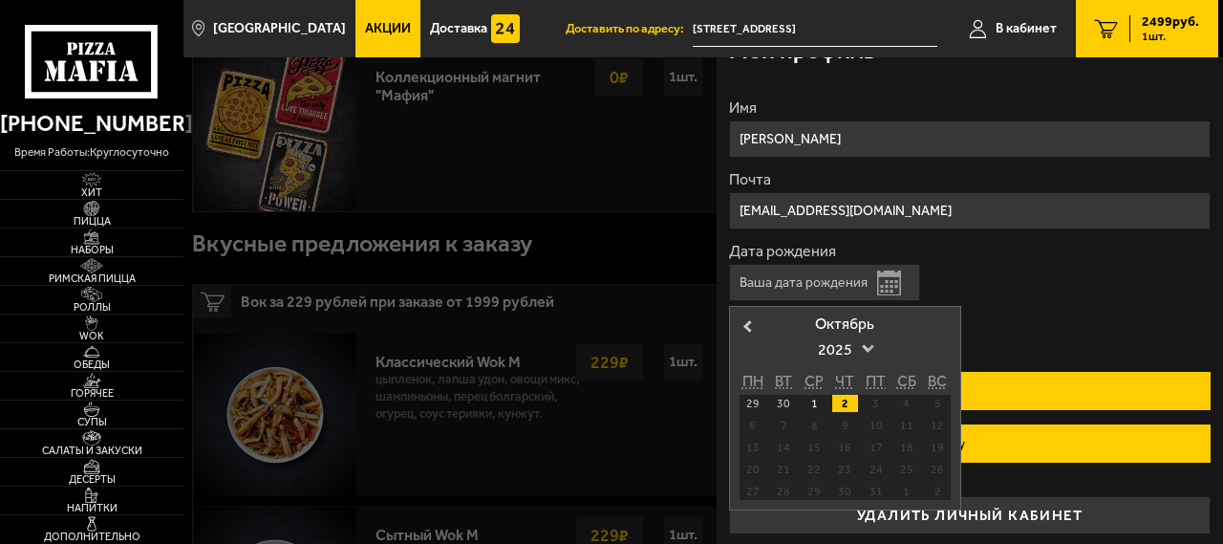
click at [866, 353] on span "2025" at bounding box center [844, 349] width 53 height 34
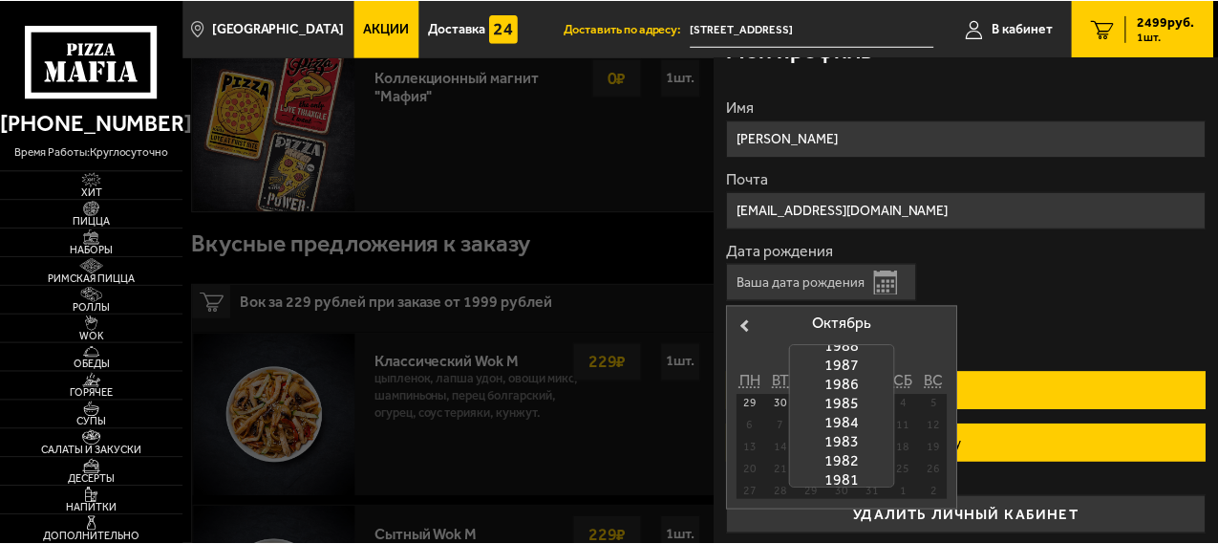
scroll to position [811, 0]
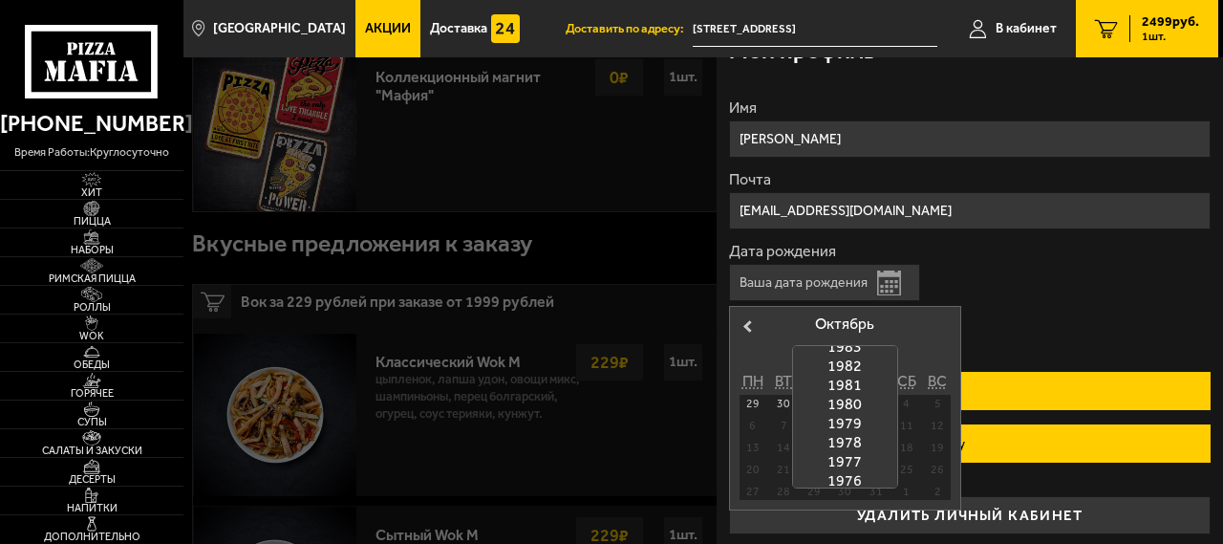
click at [856, 475] on div "1976" at bounding box center [844, 480] width 103 height 19
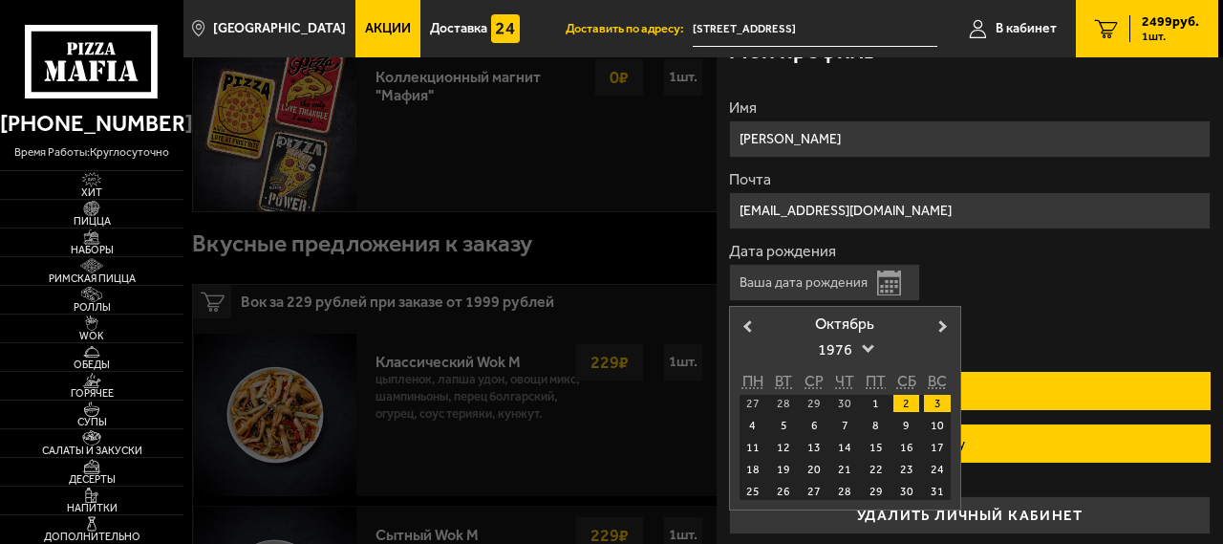
click at [934, 400] on div "3" at bounding box center [937, 403] width 26 height 17
type input "[DATE]"
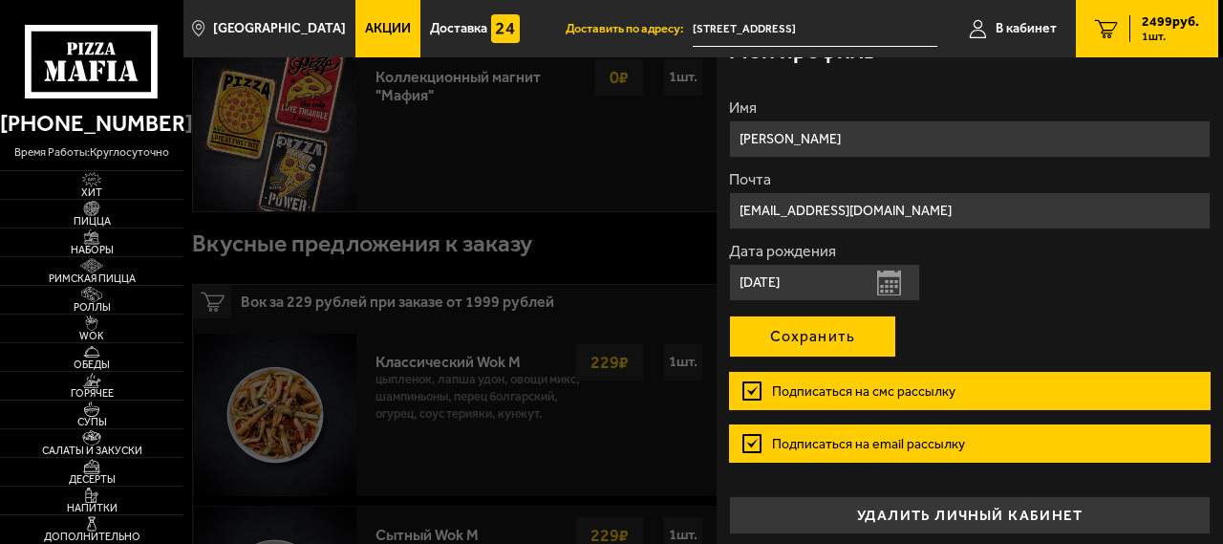
click at [859, 333] on button "Сохранить" at bounding box center [812, 336] width 167 height 42
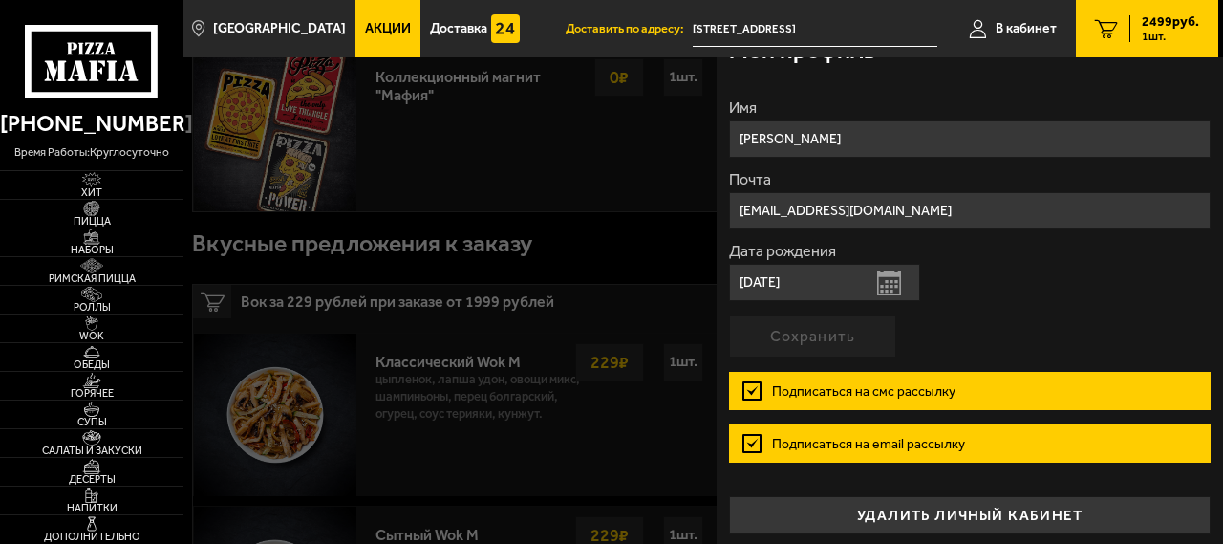
type input "[PHONE_NUMBER]"
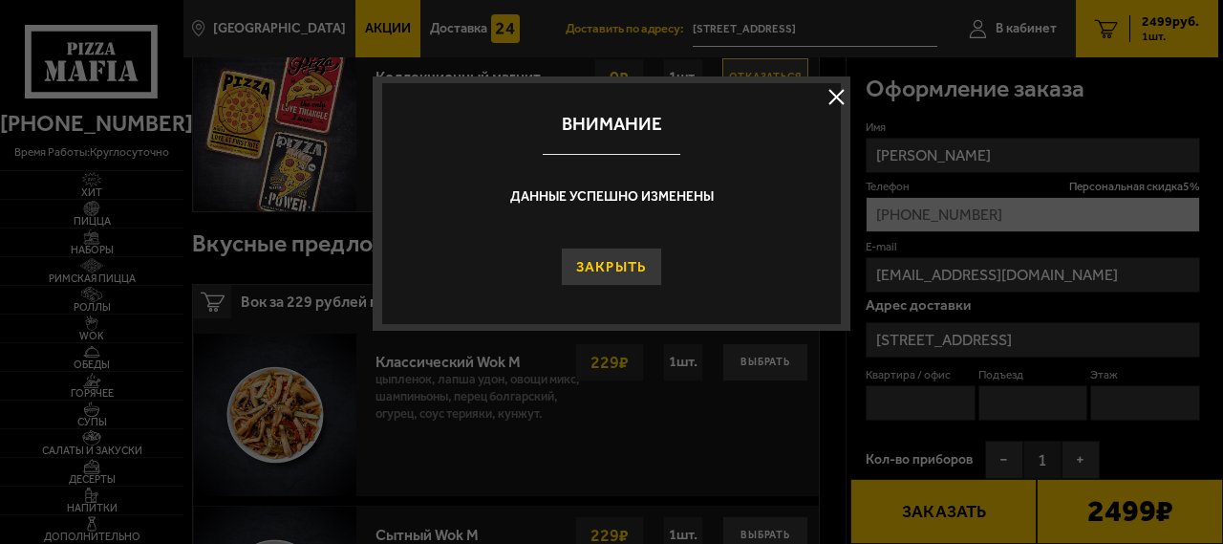
click at [625, 265] on button "Закрыть" at bounding box center [612, 266] width 102 height 38
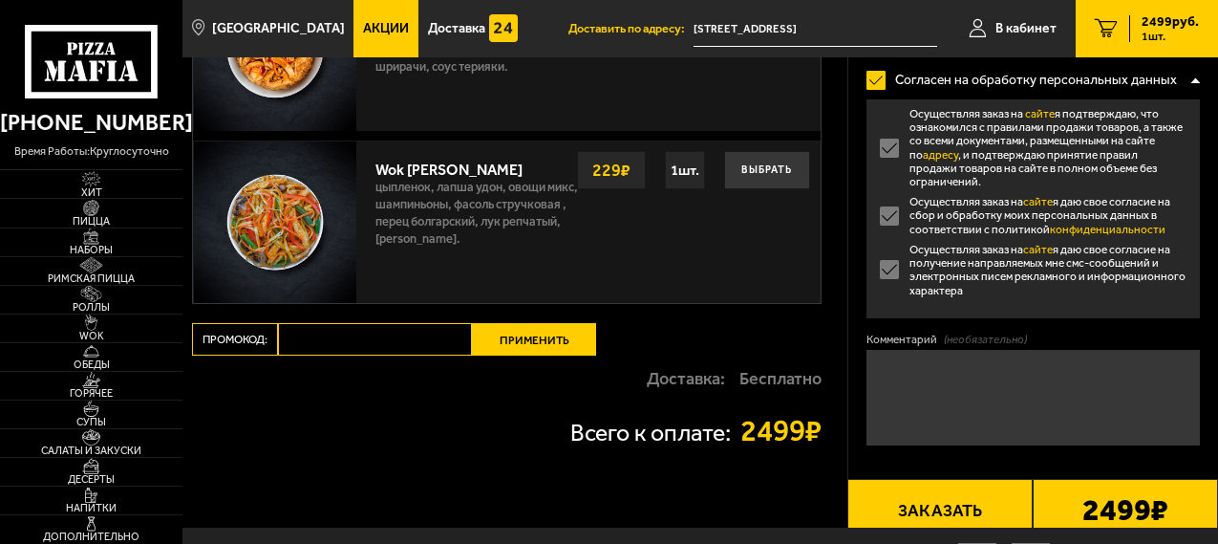
scroll to position [1677, 0]
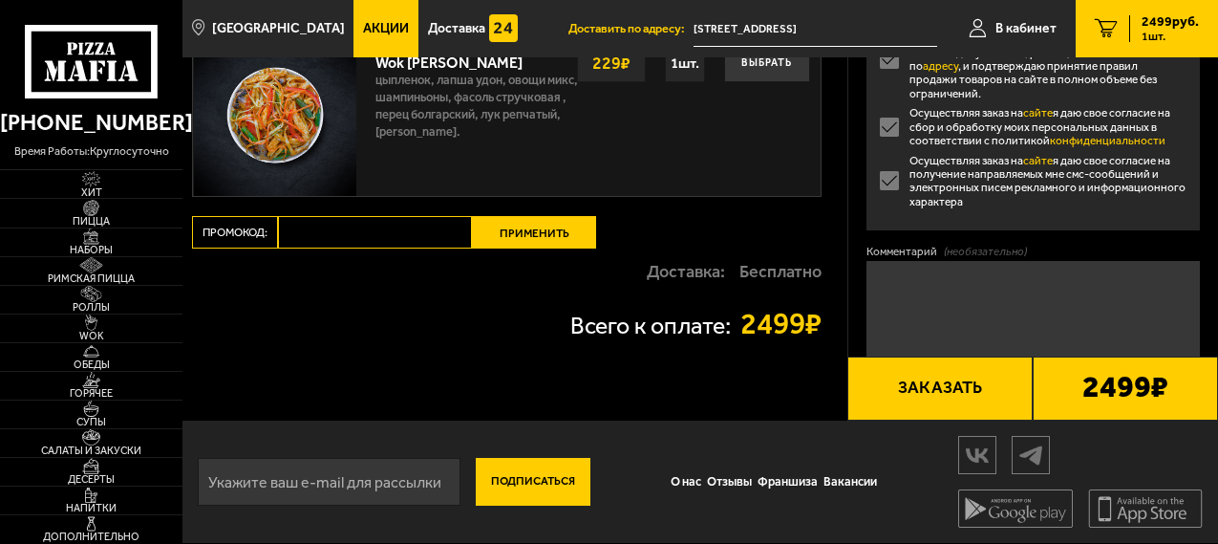
click at [944, 398] on button "Заказать" at bounding box center [939, 388] width 185 height 65
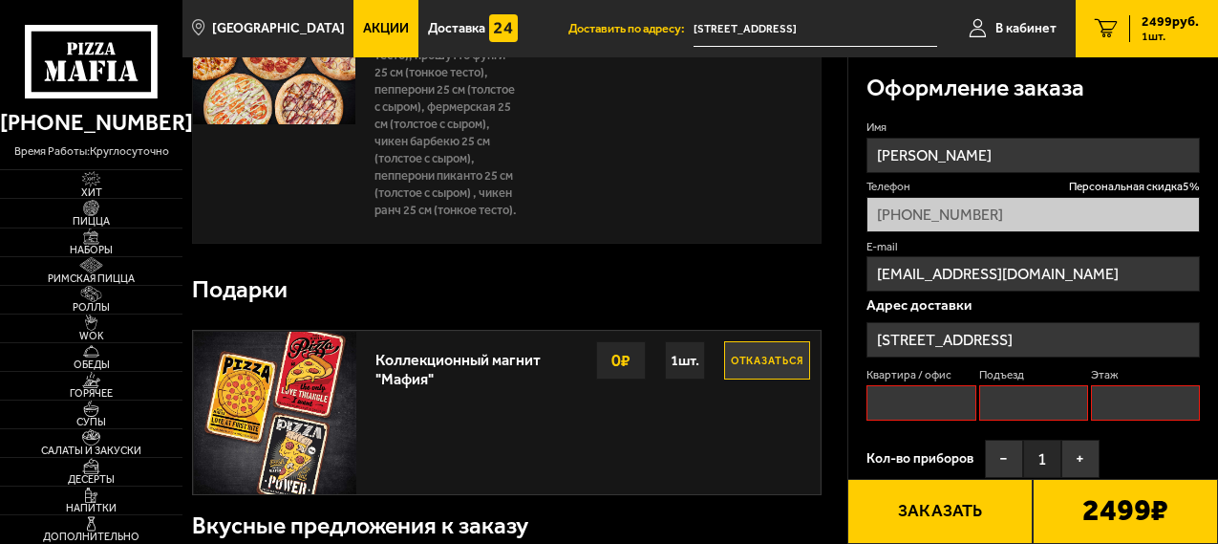
scroll to position [162, 0]
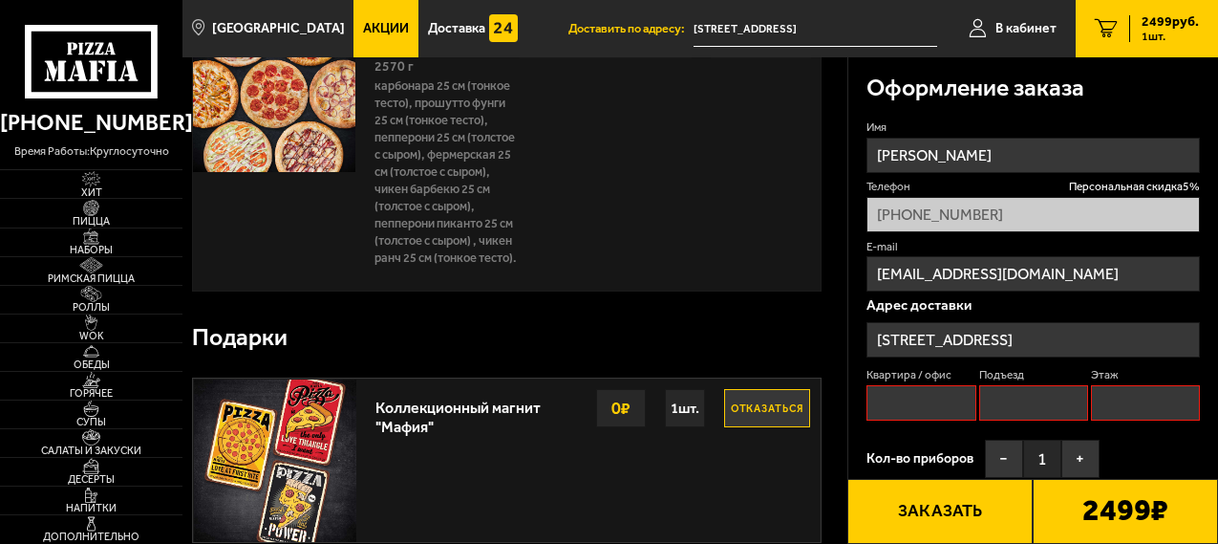
click at [902, 400] on input "Квартира / офис" at bounding box center [920, 402] width 109 height 35
click at [988, 407] on input "Подъезд" at bounding box center [1033, 402] width 109 height 35
type input "2"
click at [1101, 408] on input "Этаж" at bounding box center [1145, 402] width 109 height 35
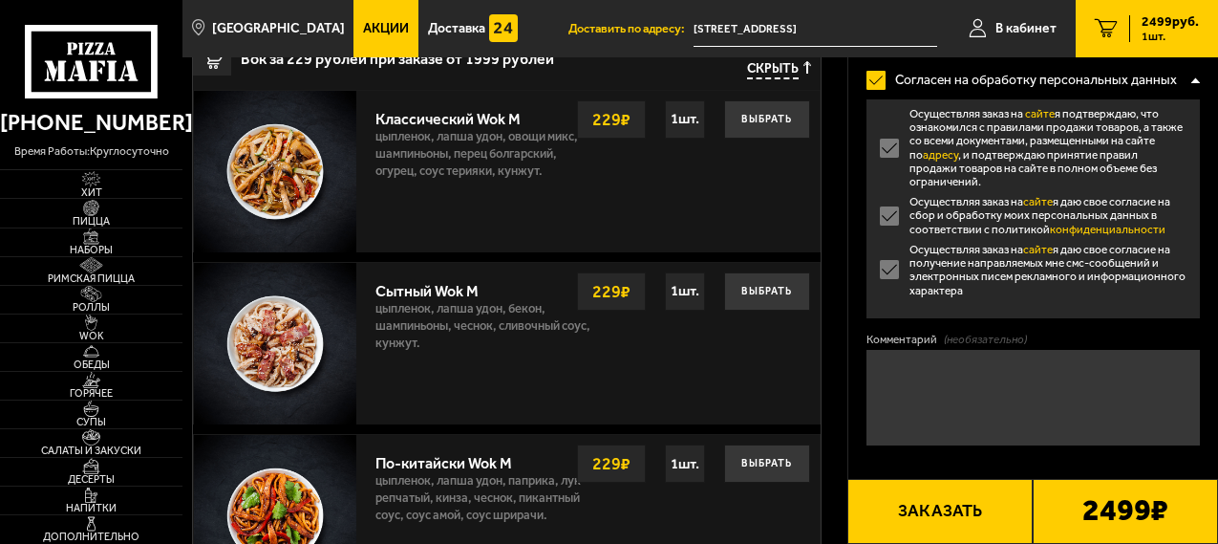
scroll to position [927, 0]
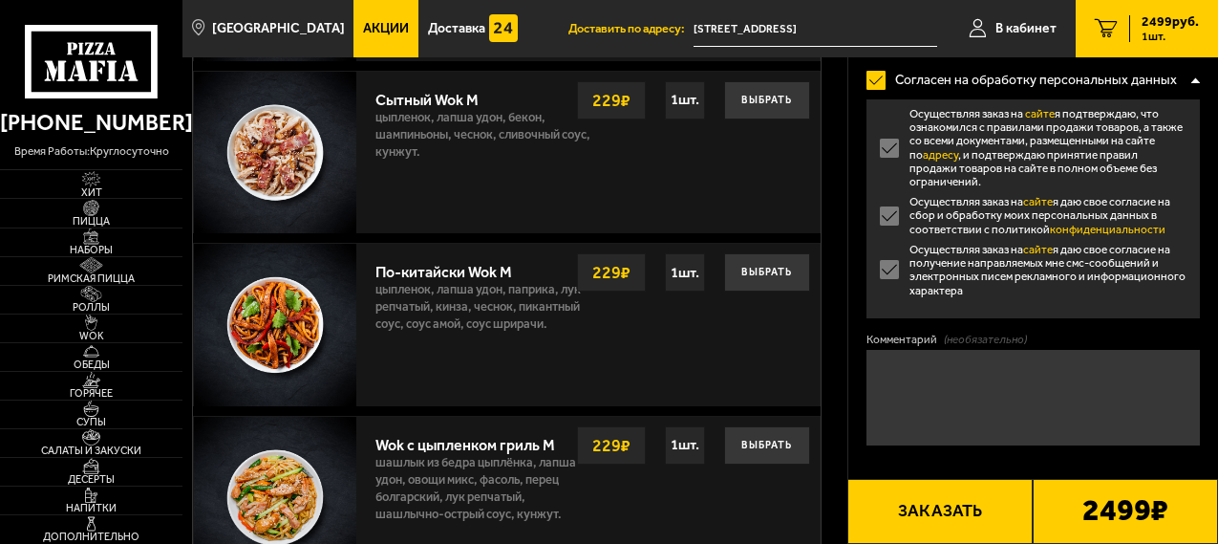
type input "1"
click at [927, 509] on button "Заказать" at bounding box center [939, 511] width 185 height 65
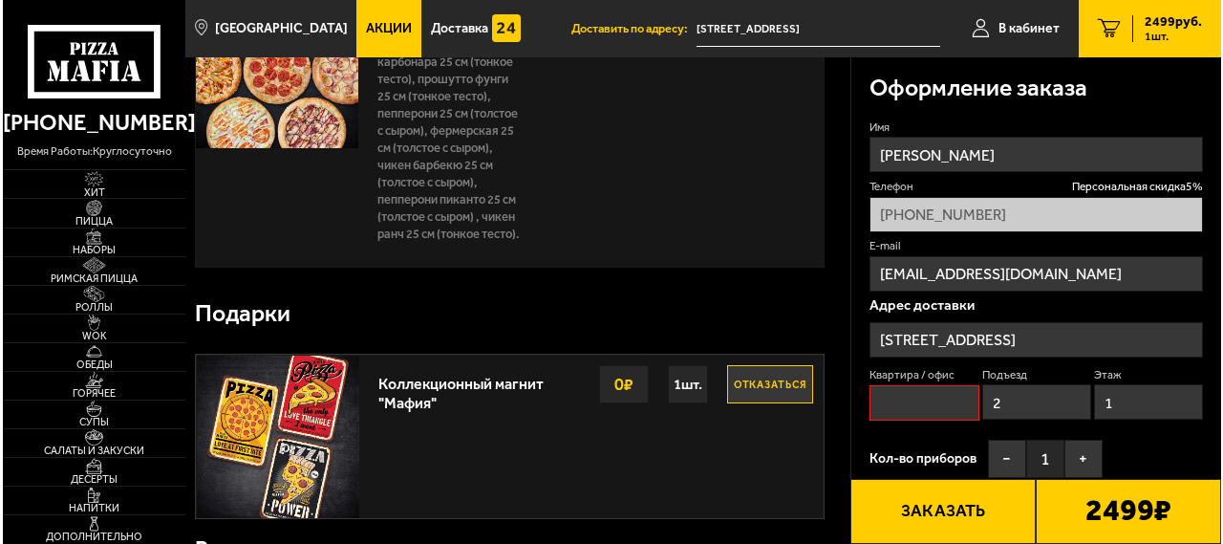
scroll to position [162, 0]
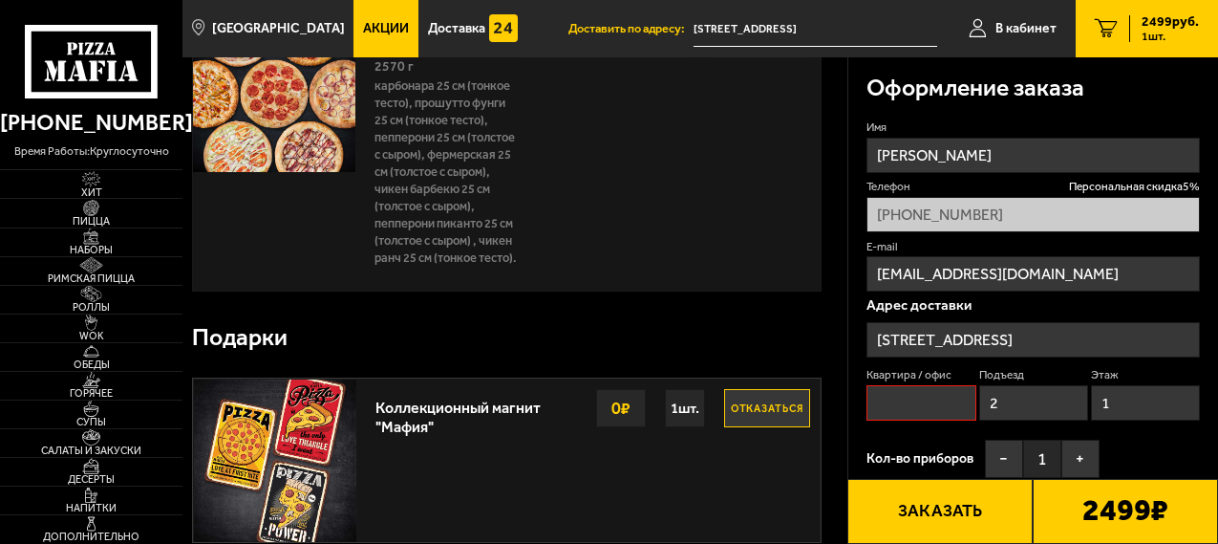
click at [905, 398] on input "Квартира / офис" at bounding box center [920, 402] width 109 height 35
type input "1"
click at [923, 518] on button "Заказать" at bounding box center [939, 511] width 185 height 65
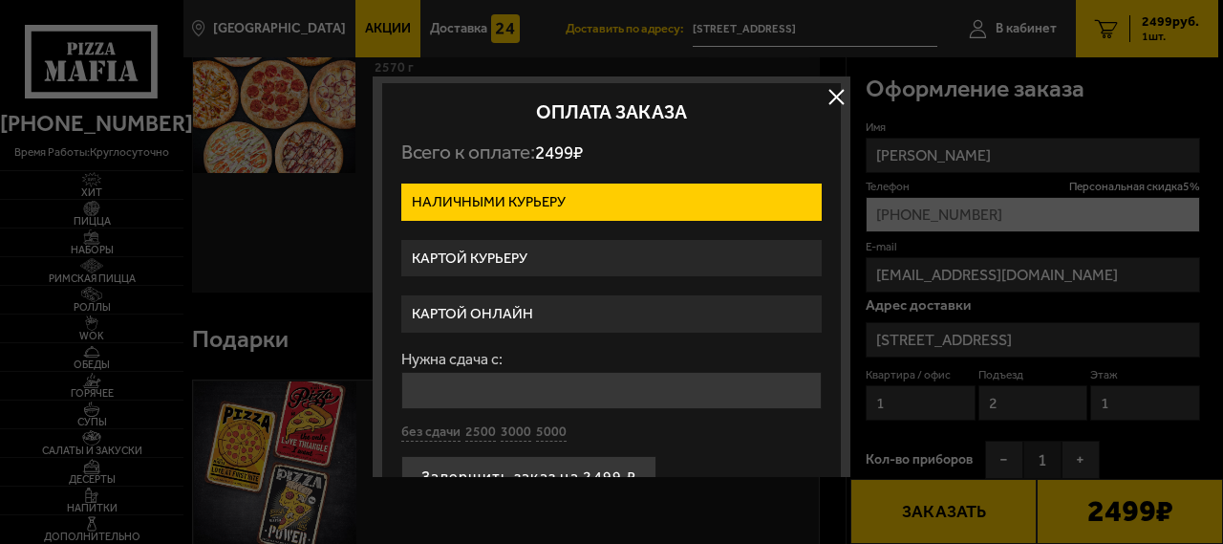
click at [557, 311] on label "Картой онлайн" at bounding box center [611, 313] width 420 height 37
click at [0, 0] on input "Картой онлайн" at bounding box center [0, 0] width 0 height 0
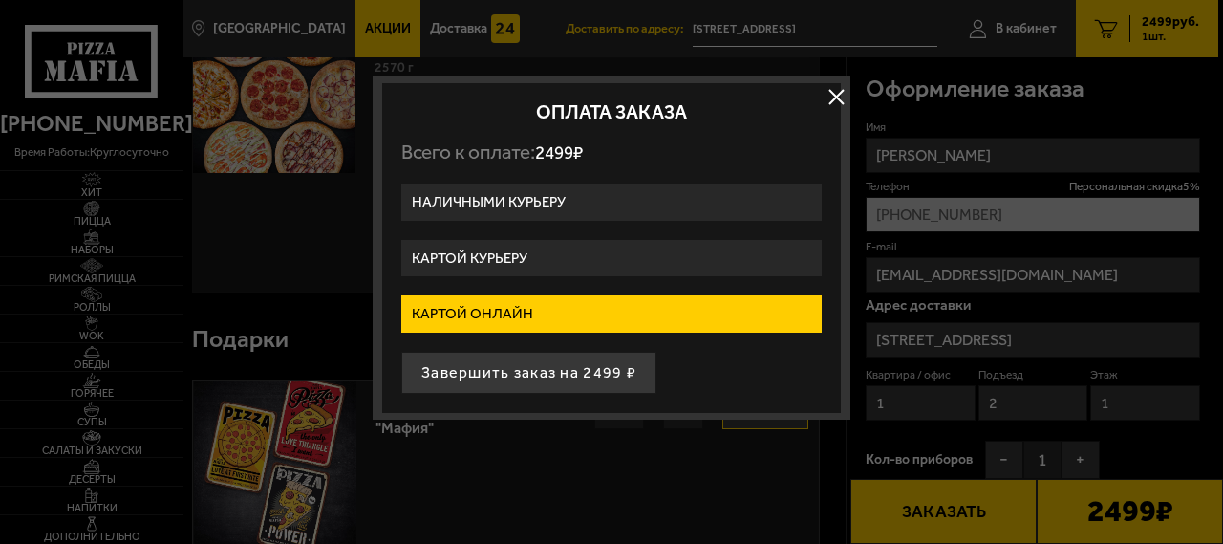
click at [518, 309] on label "Картой онлайн" at bounding box center [611, 313] width 420 height 37
click at [0, 0] on input "Картой онлайн" at bounding box center [0, 0] width 0 height 0
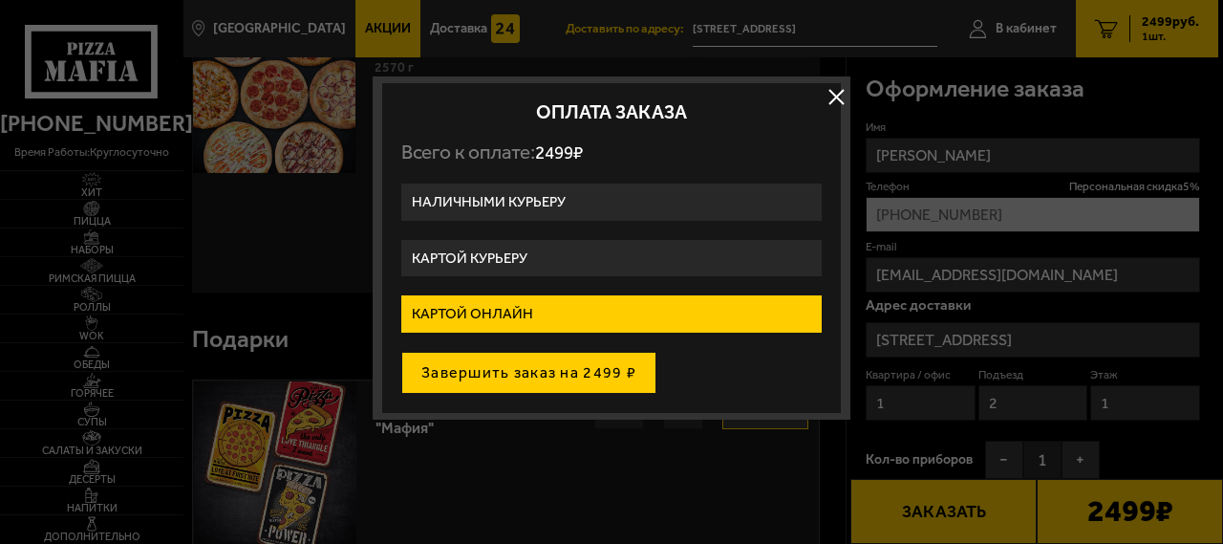
click at [541, 374] on button "Завершить заказ на 2499 ₽" at bounding box center [528, 373] width 255 height 42
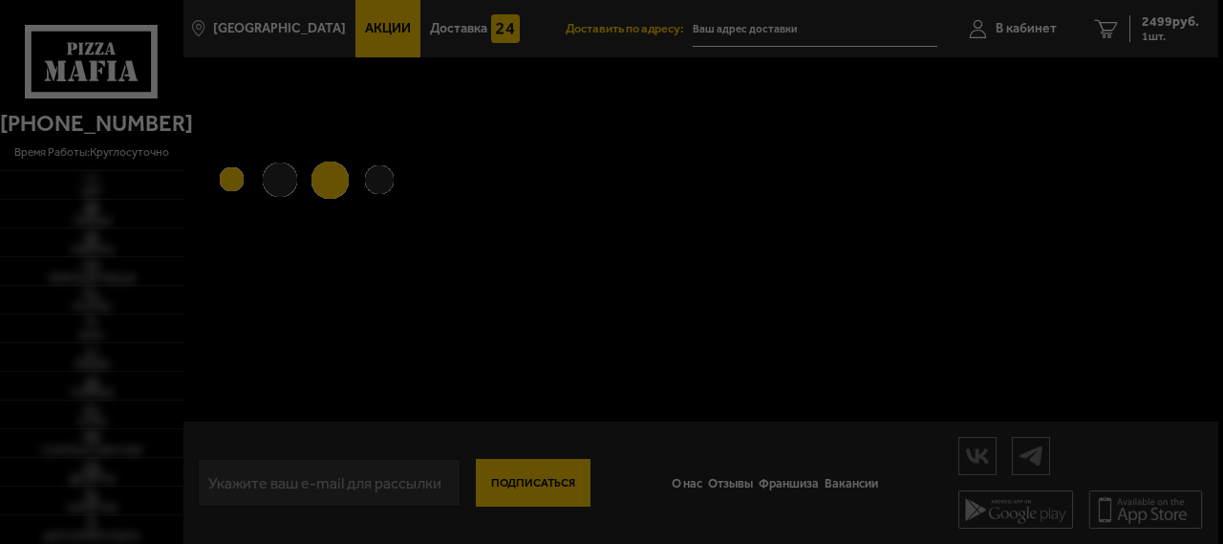
type input "[STREET_ADDRESS]"
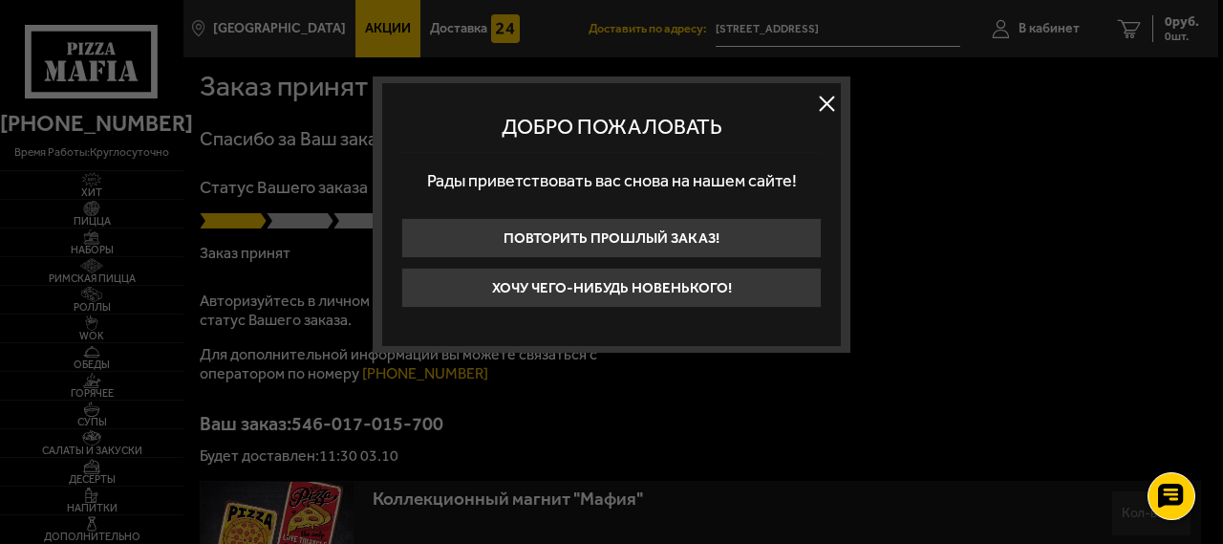
click at [825, 97] on button at bounding box center [826, 103] width 29 height 29
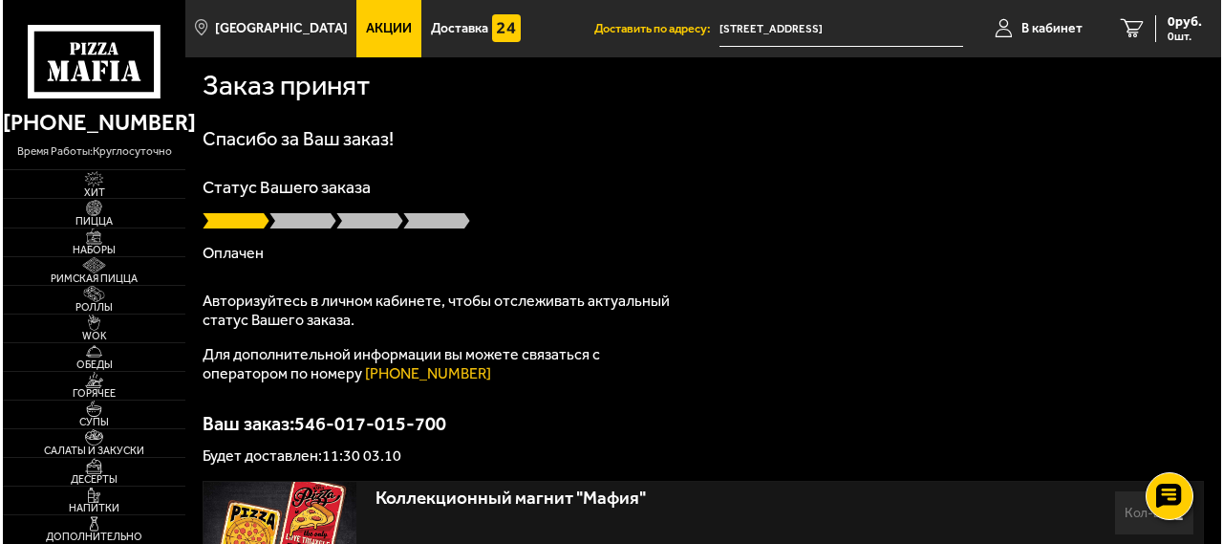
scroll to position [96, 0]
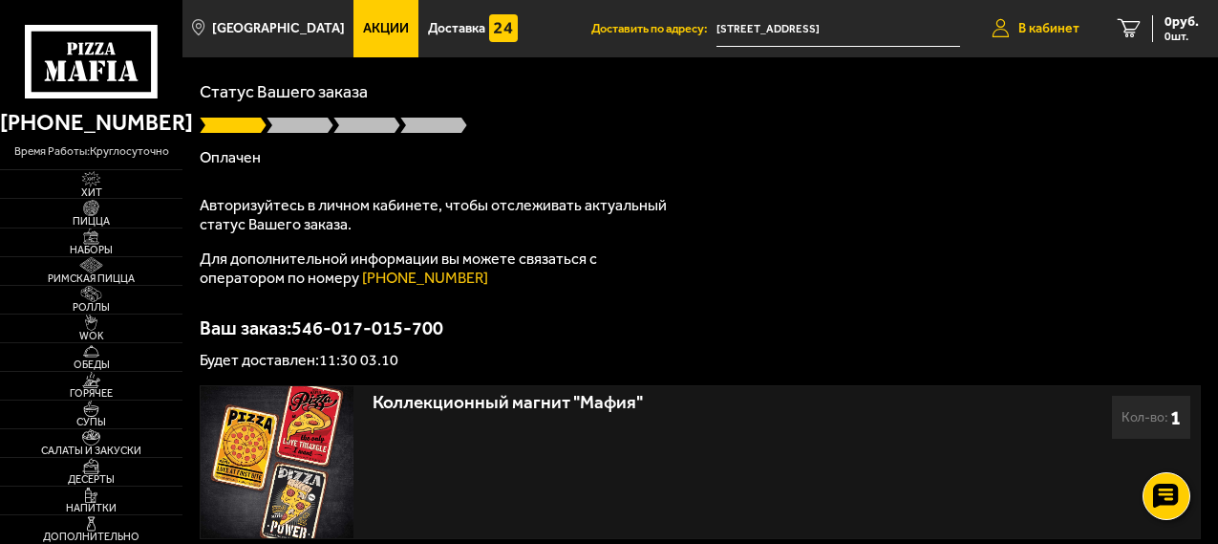
click at [1057, 22] on span "В кабинет" at bounding box center [1048, 28] width 61 height 13
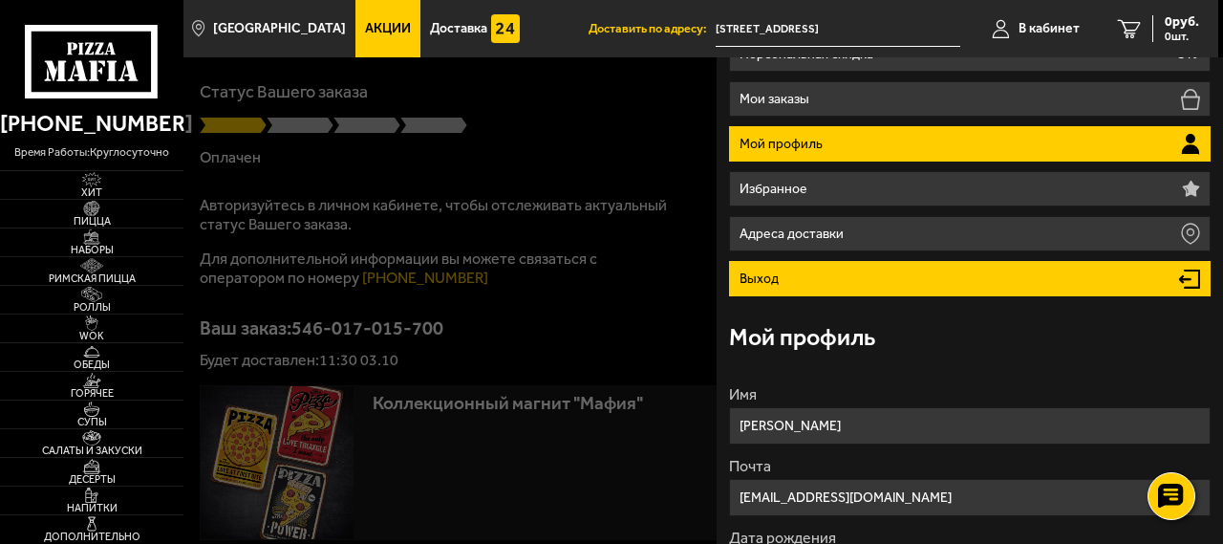
scroll to position [0, 0]
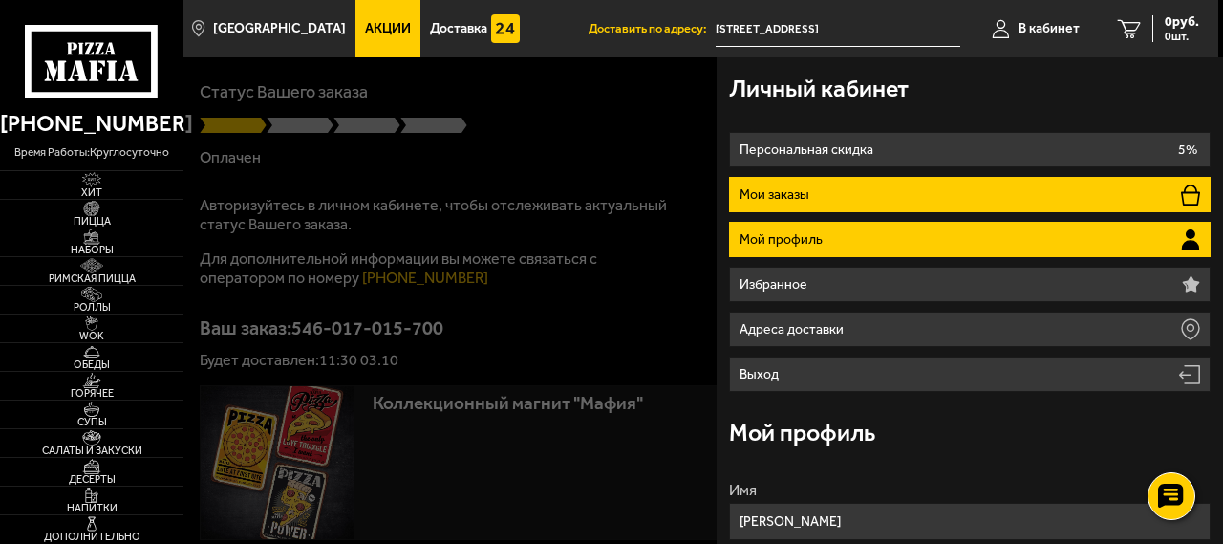
click at [796, 194] on p "Мои заказы" at bounding box center [776, 194] width 75 height 13
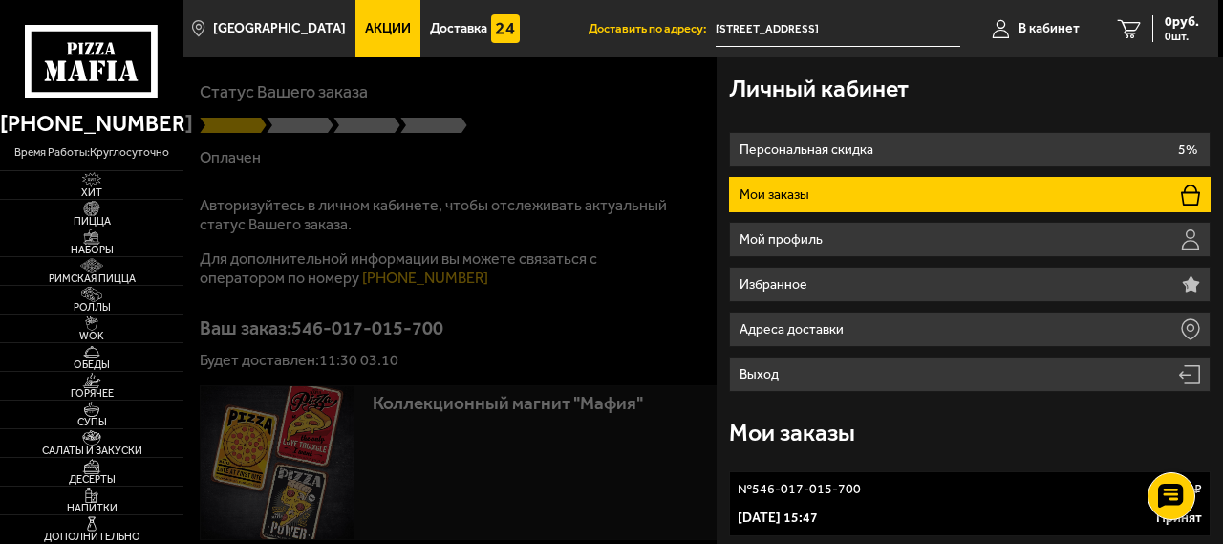
scroll to position [73, 0]
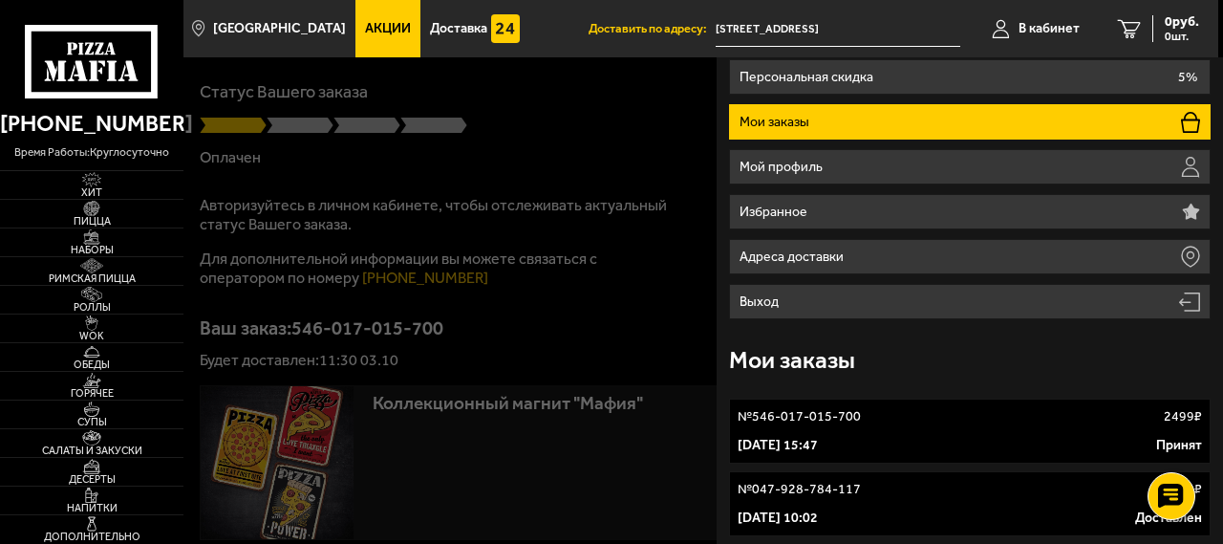
click at [1050, 425] on div "№ 546-017-015-700 2499 ₽" at bounding box center [968, 416] width 463 height 19
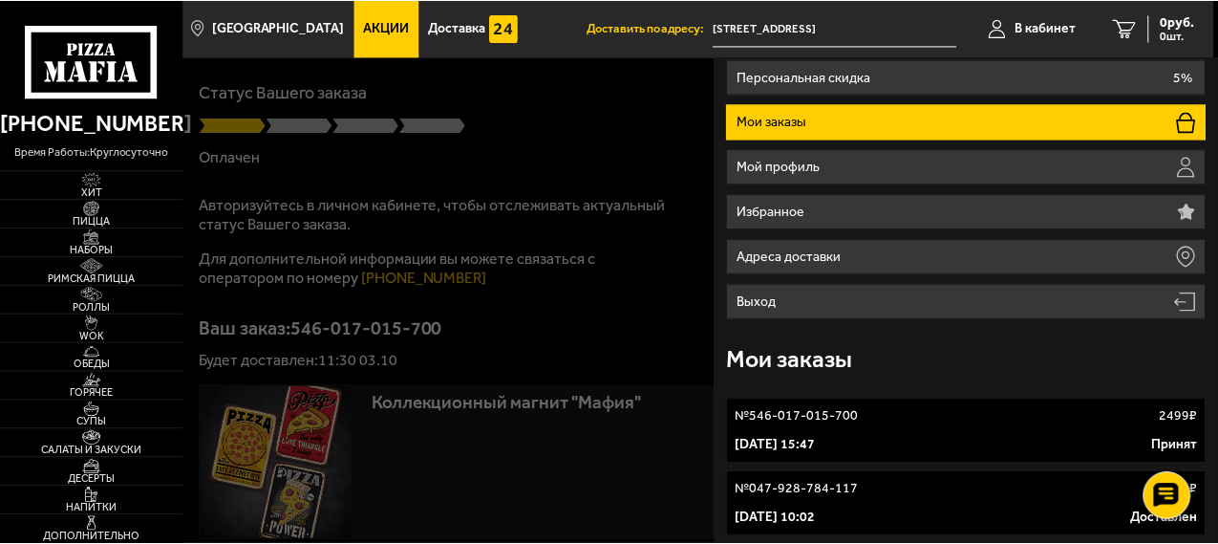
scroll to position [1, 0]
